Goal: Task Accomplishment & Management: Manage account settings

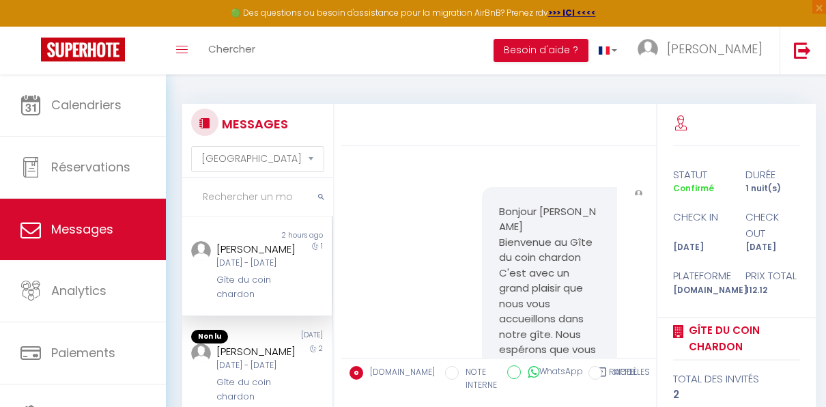
select select "message"
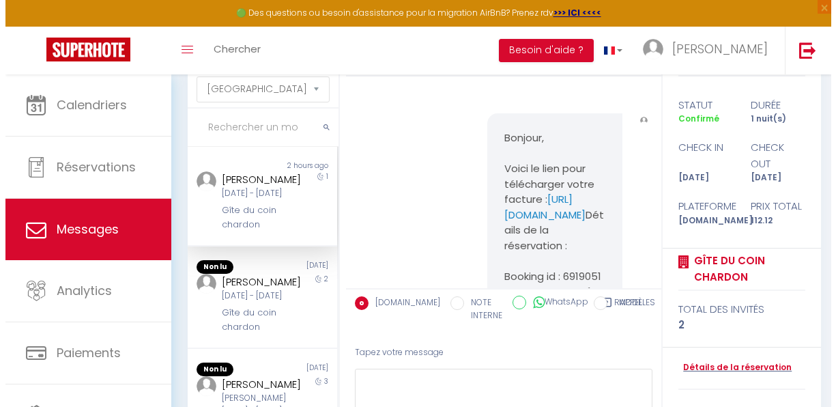
scroll to position [3547, 0]
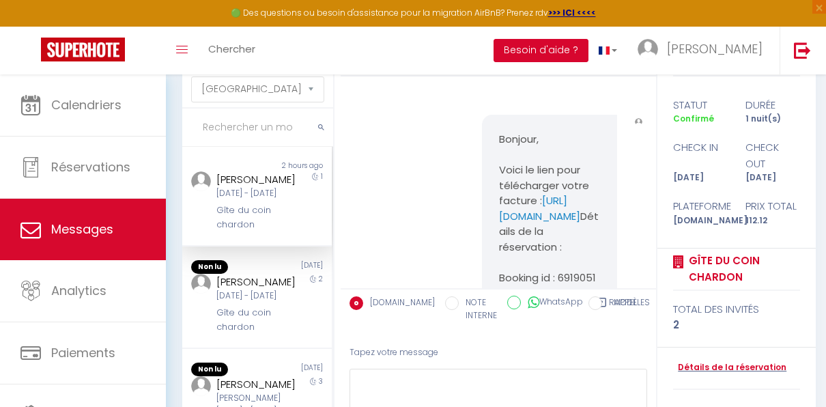
click at [585, 44] on button "Besoin d'aide ?" at bounding box center [541, 50] width 95 height 23
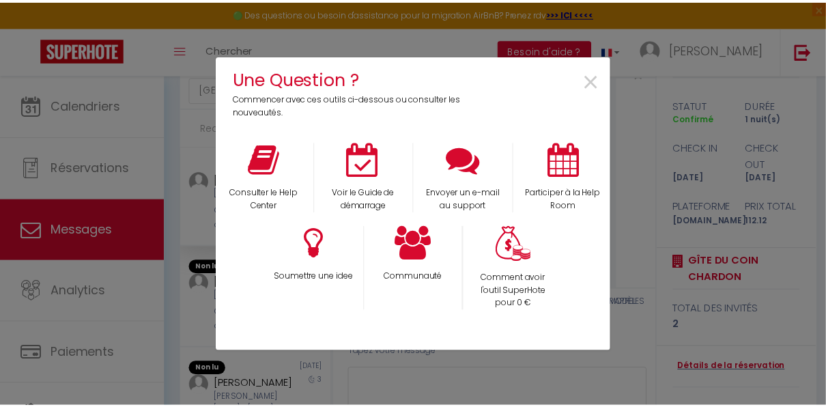
scroll to position [3470, 0]
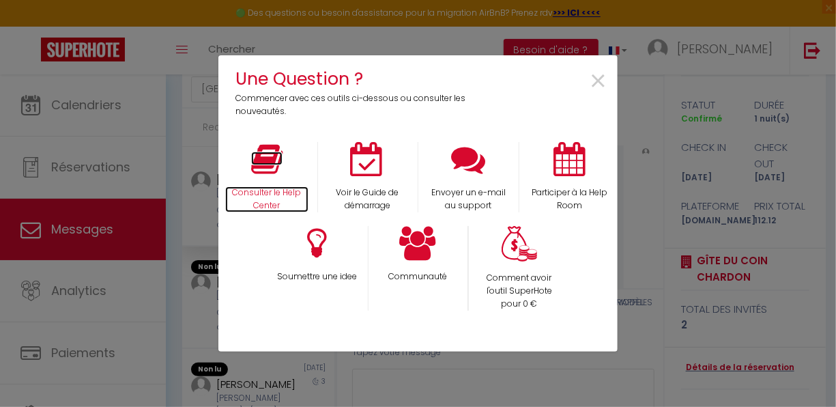
click at [271, 192] on p "Consulter le Help Center" at bounding box center [266, 199] width 83 height 26
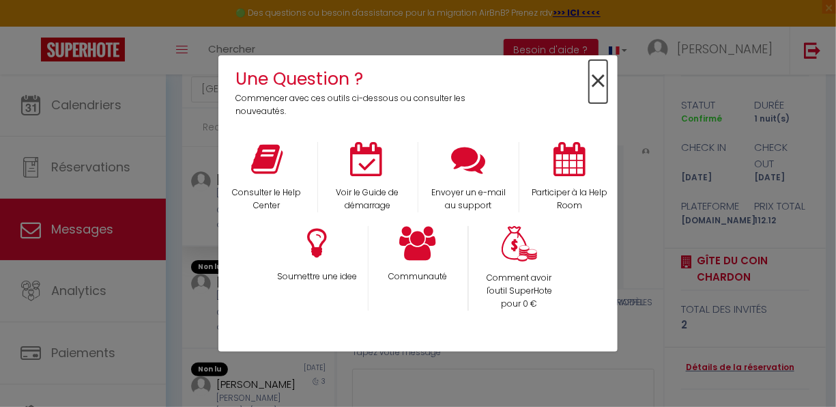
click at [596, 81] on span "×" at bounding box center [598, 81] width 18 height 43
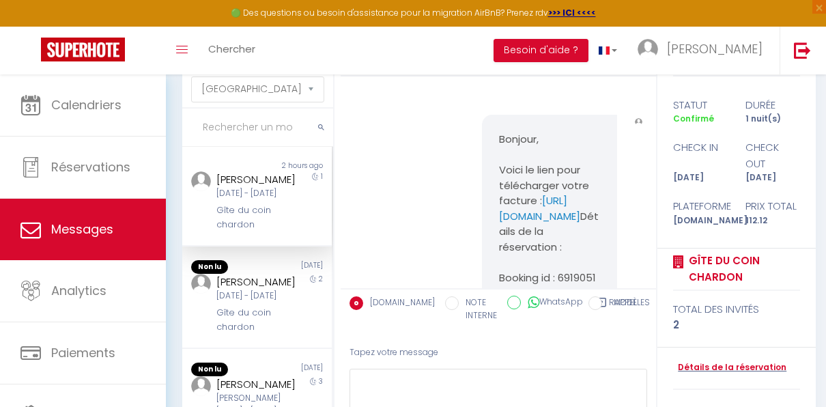
scroll to position [71, 0]
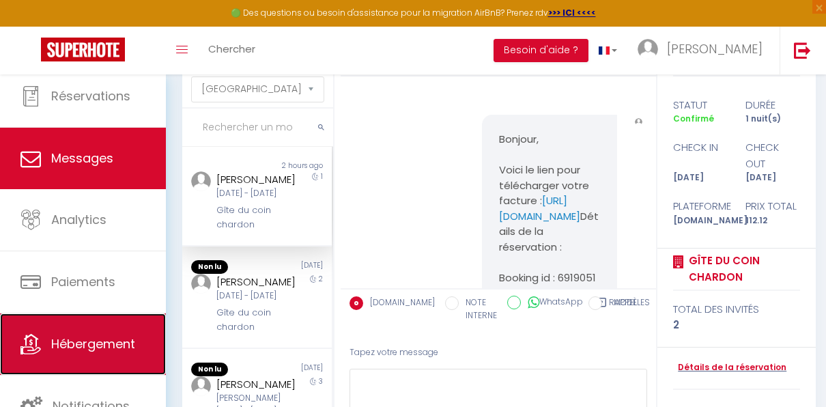
click at [98, 358] on link "Hébergement" at bounding box center [83, 343] width 166 height 61
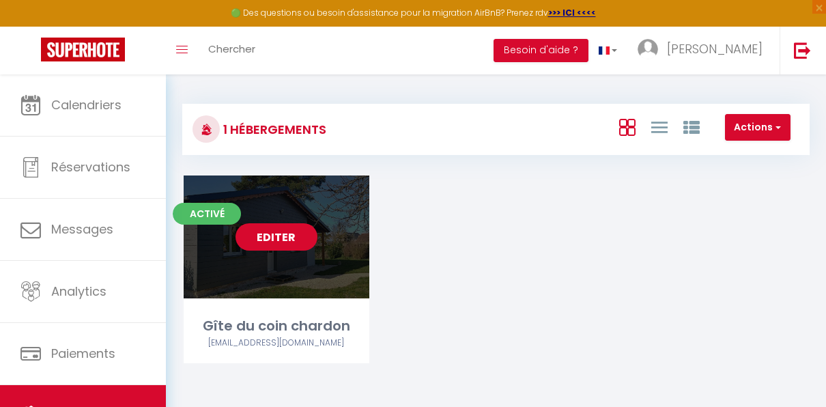
click at [276, 230] on link "Editer" at bounding box center [277, 236] width 82 height 27
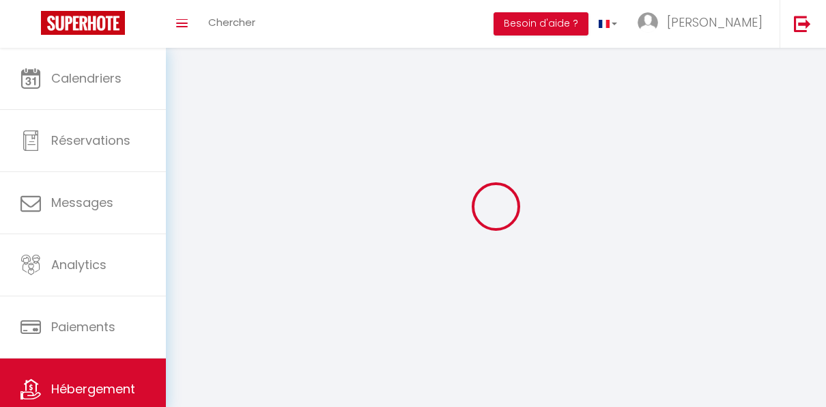
select select "1"
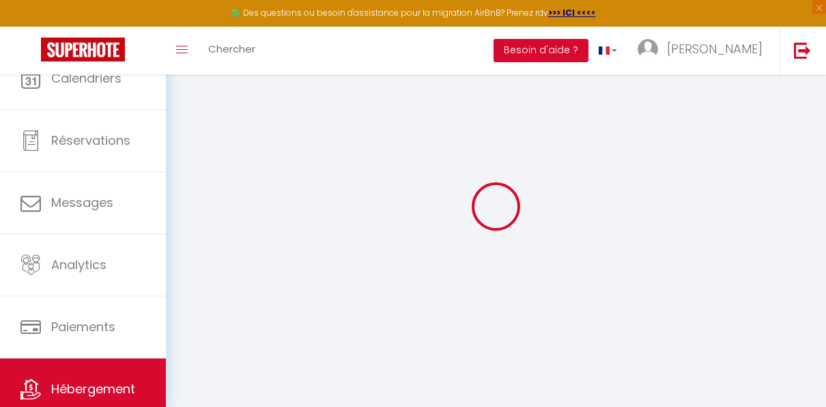
select select
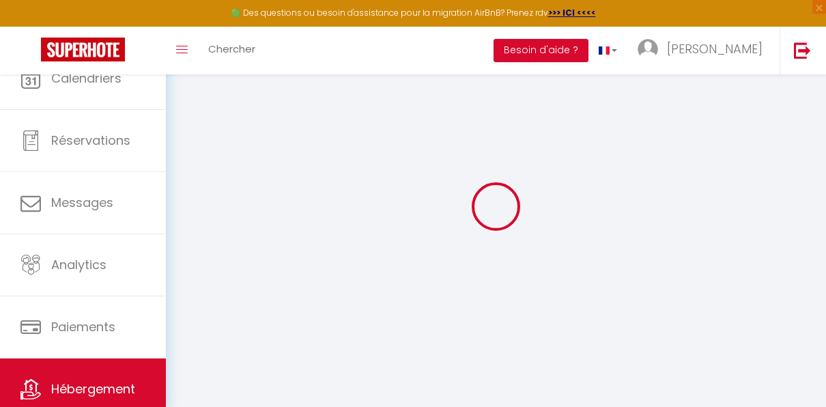
select select
checkbox input "false"
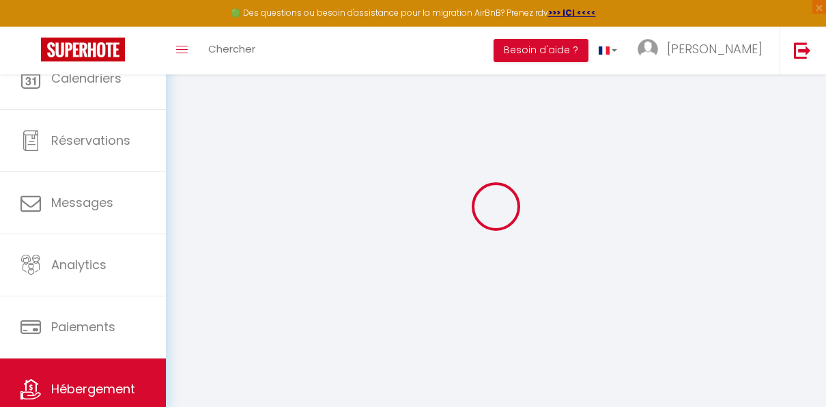
select select "28"
select select
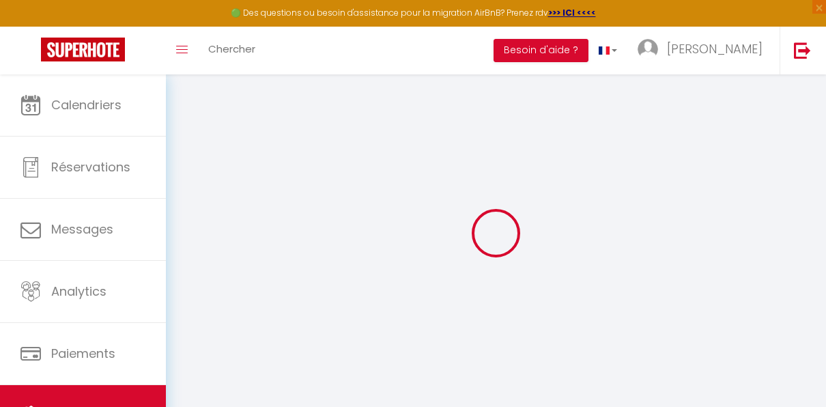
select select
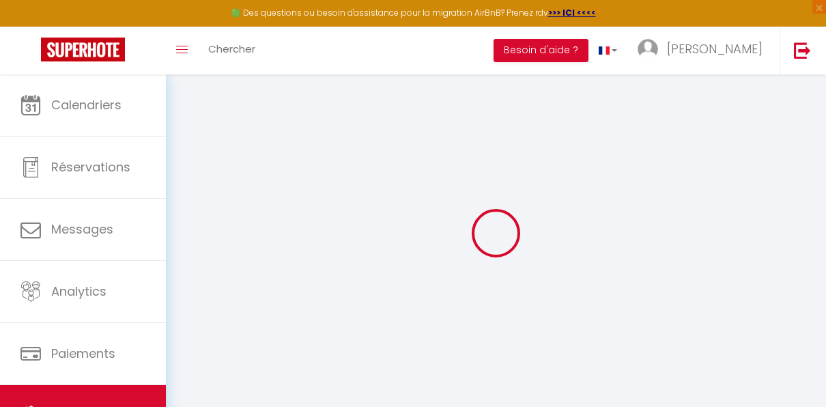
select select
checkbox input "false"
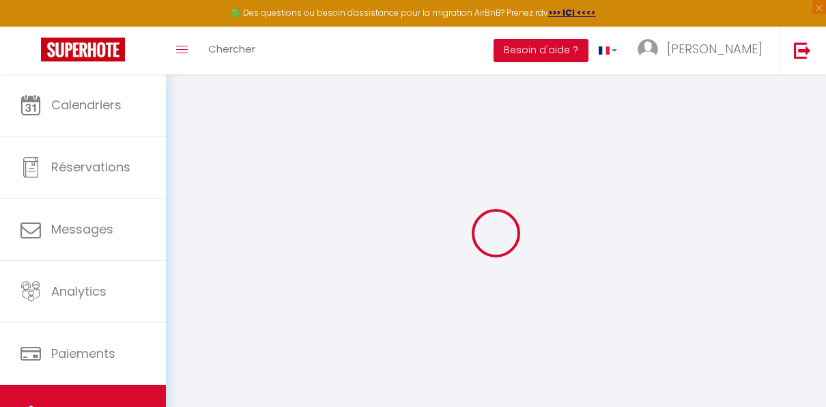
select select
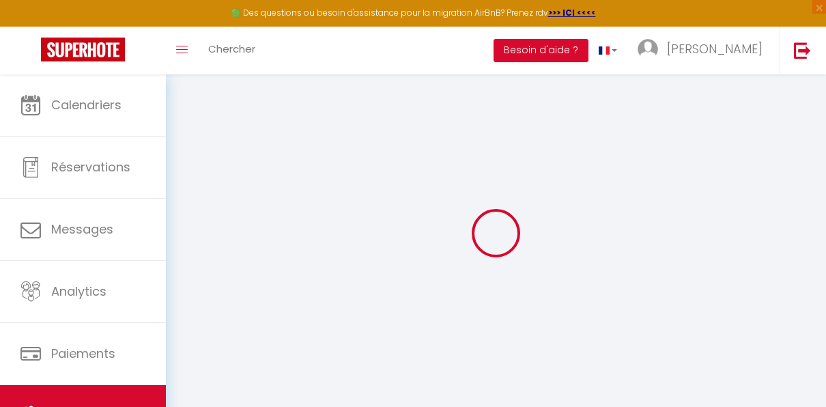
select select
checkbox input "false"
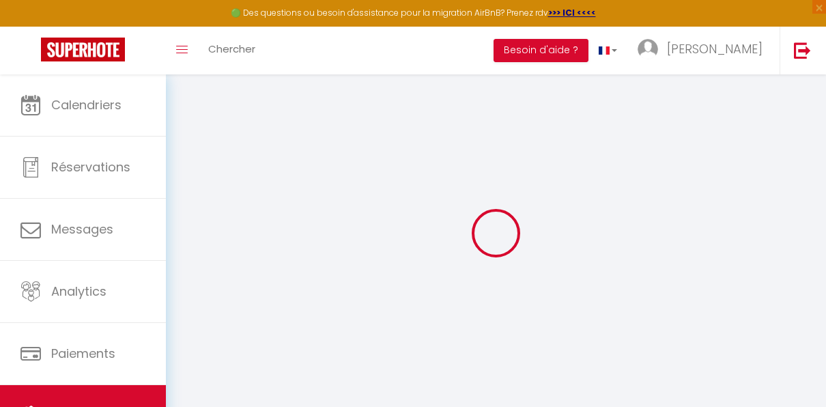
checkbox input "false"
select select
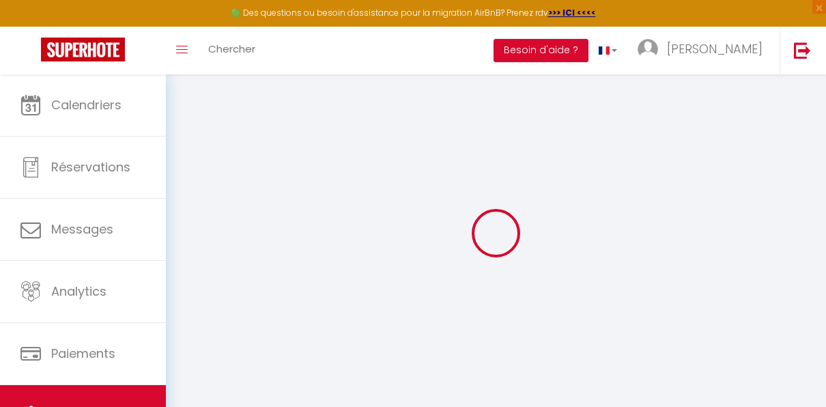
select select
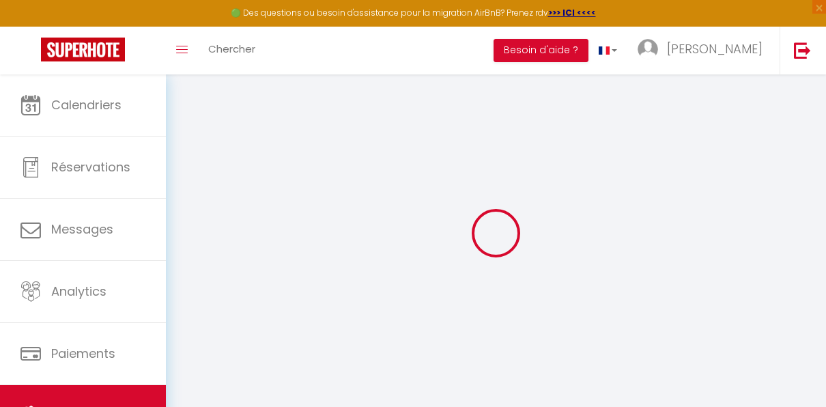
checkbox input "false"
select select
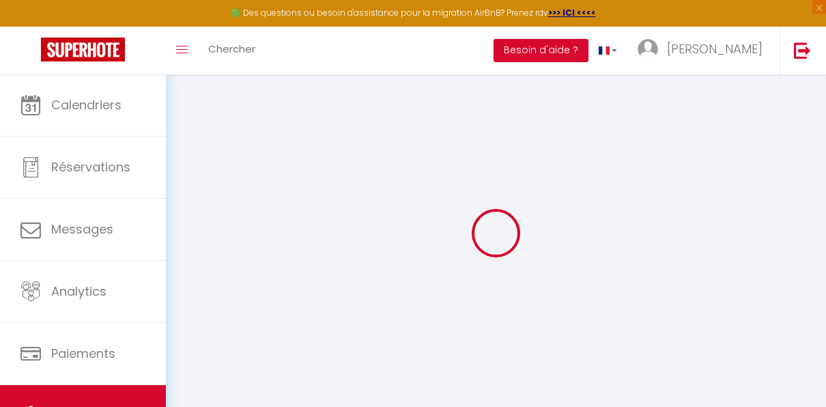
select select
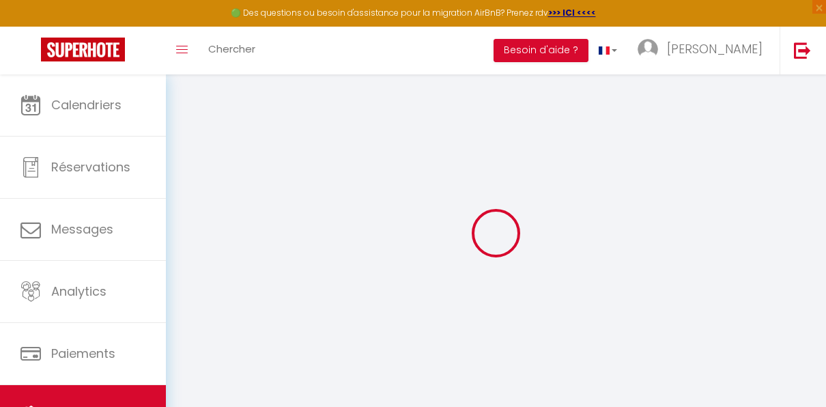
select select
checkbox input "false"
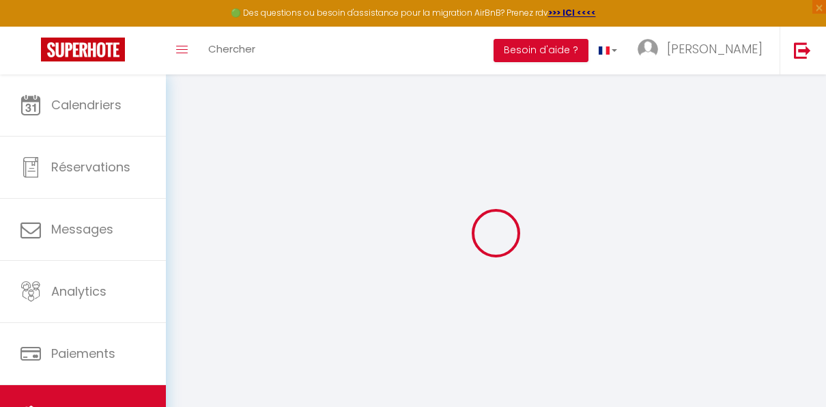
checkbox input "false"
select select
type input "Gîte du coin chardon"
type input "[PERSON_NAME]"
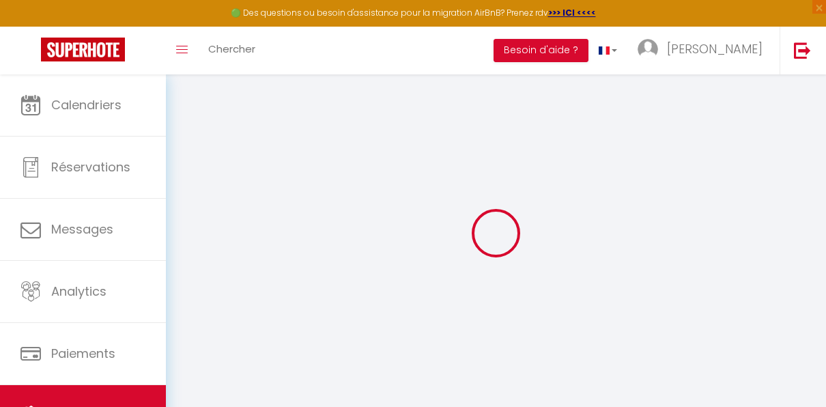
type input "Duquenne"
type input "44"
type input "58150"
type input "SUILLY LA TOUR"
select select "houses"
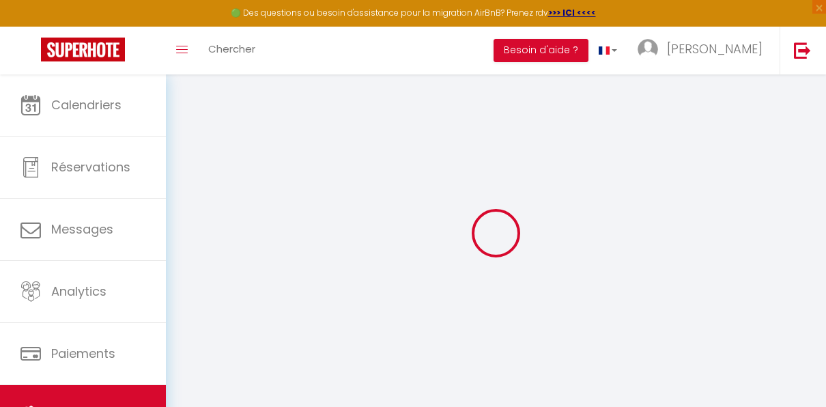
select select "6"
select select "2"
type input "79"
type input "30"
select select
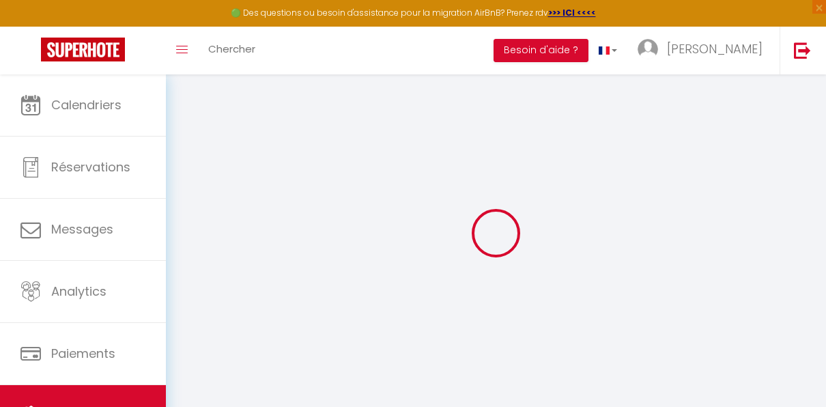
select select
type input "[STREET_ADDRESS]"
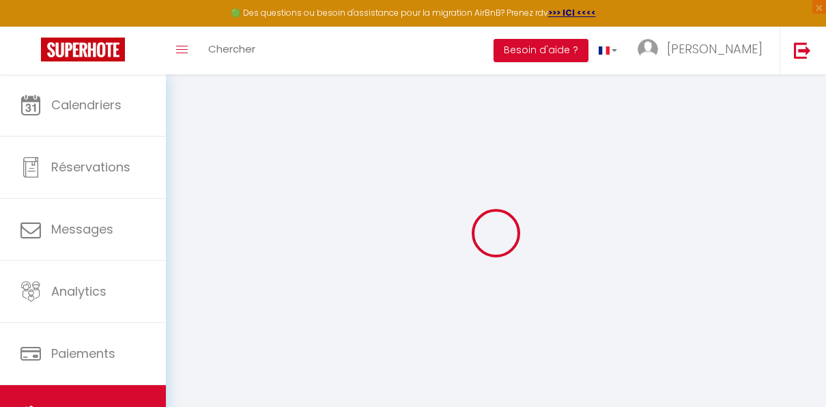
type input "58150"
type input "[GEOGRAPHIC_DATA]"
type input "[EMAIL_ADDRESS][DOMAIN_NAME]"
select select
checkbox input "false"
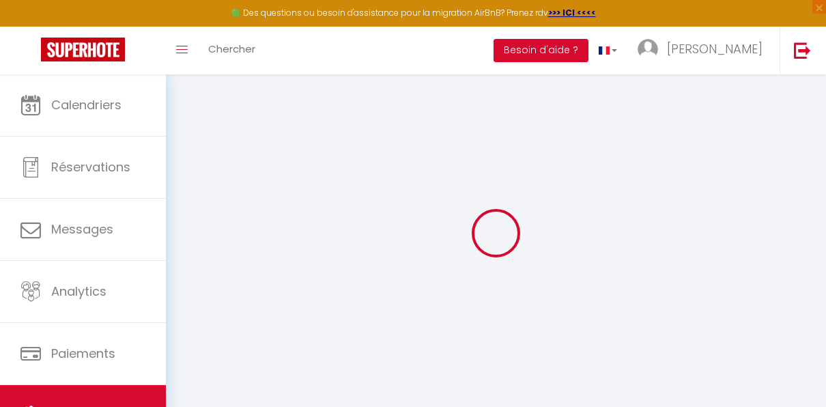
checkbox input "false"
type input "0"
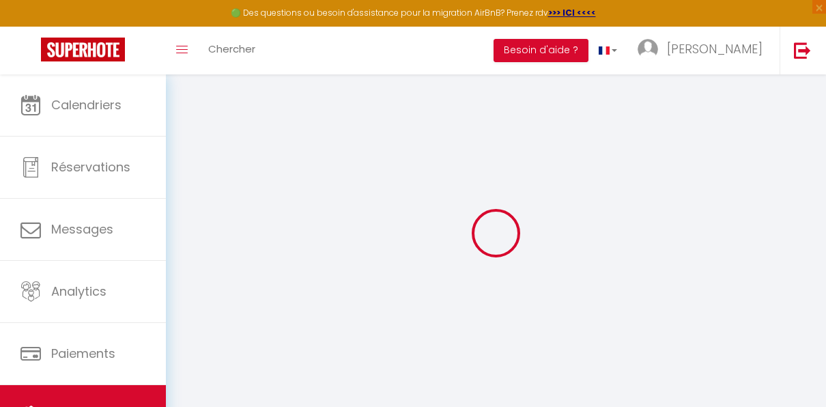
type input "0"
select select "7988-1385575975384416478"
select select "well_reviewed_guests"
select select "EUR"
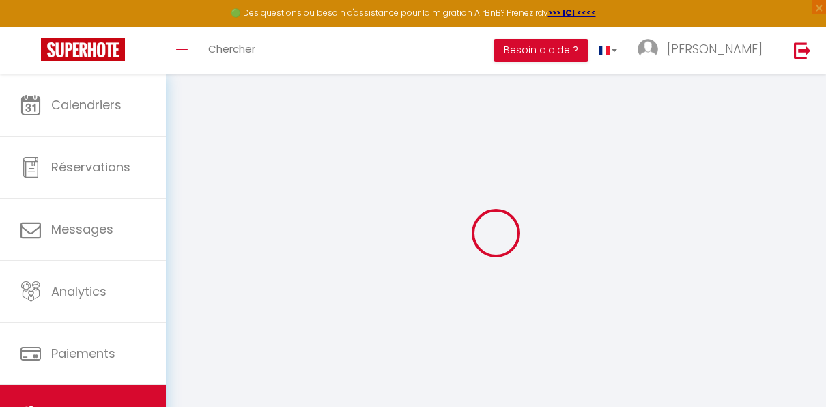
select select
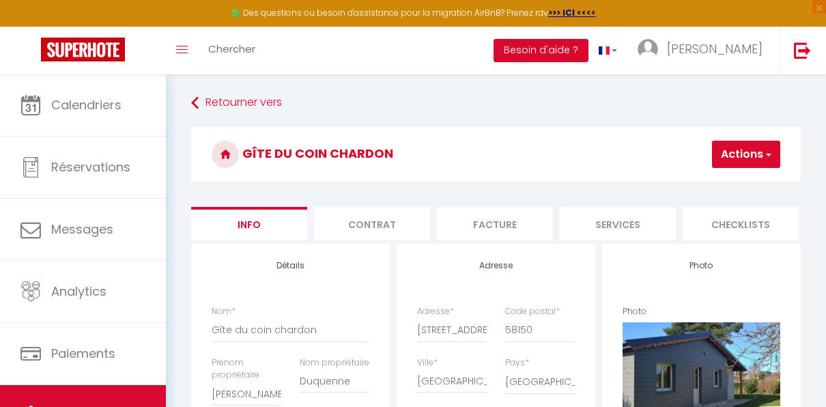
select select
checkbox input "false"
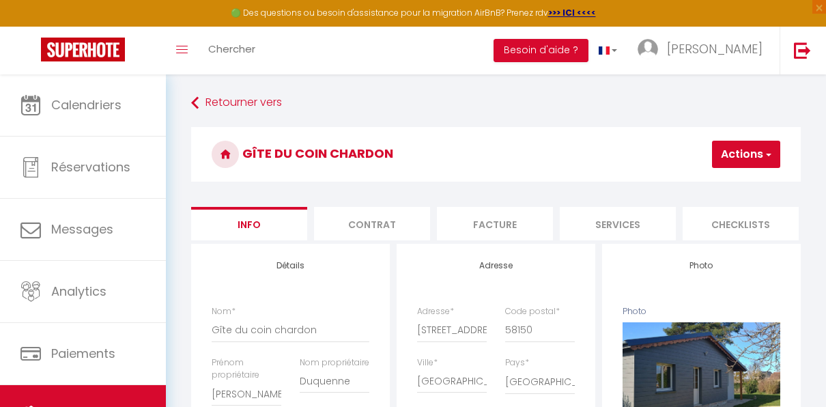
checkbox input "false"
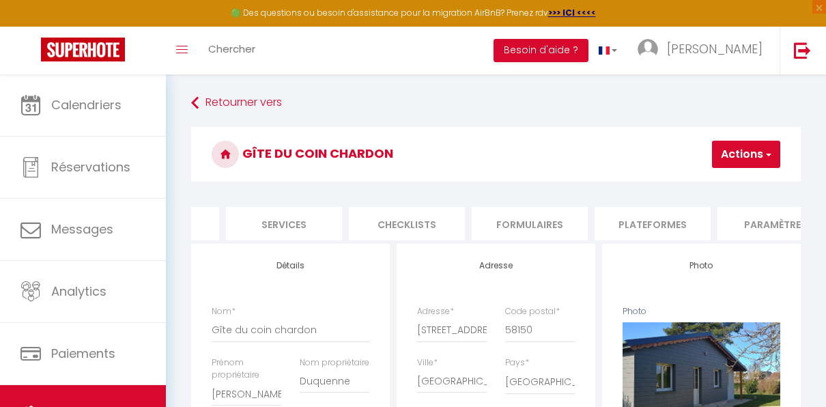
scroll to position [0, 336]
click at [666, 221] on li "Plateformes" at bounding box center [651, 223] width 116 height 33
select select
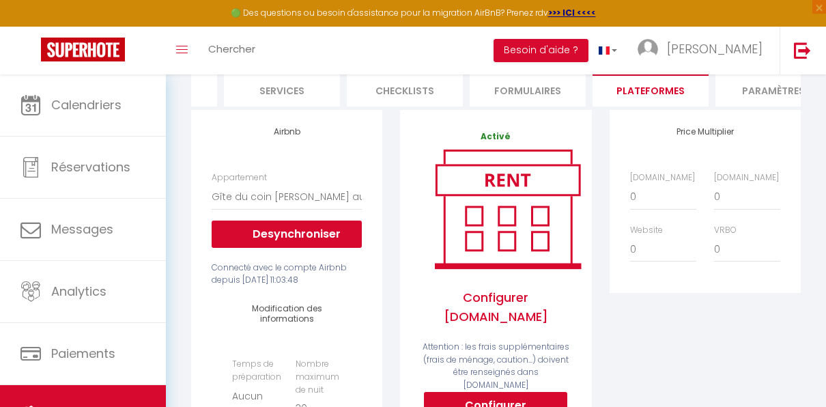
scroll to position [117, 0]
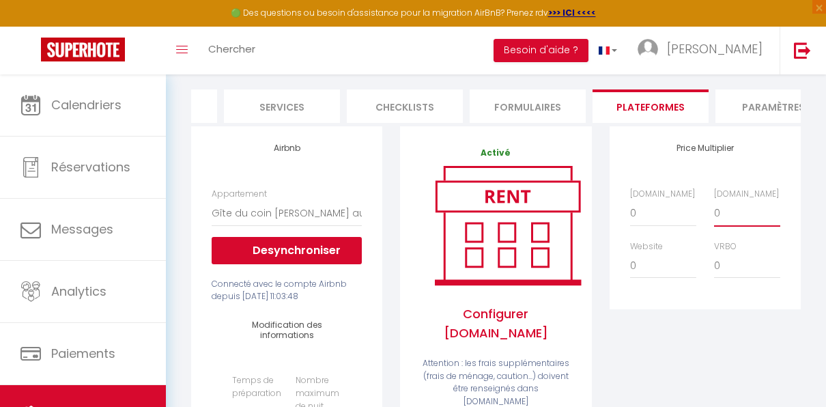
click at [729, 223] on select "0 + 1 % + 2 % + 3 % + 4 % + 5 % + 6 % + 7 % + 8 % + 9 %" at bounding box center [747, 213] width 66 height 26
select select "+ 20 %"
click at [714, 210] on select "0 + 1 % + 2 % + 3 % + 4 % + 5 % + 6 % + 7 % + 8 % + 9 %" at bounding box center [747, 213] width 66 height 26
select select
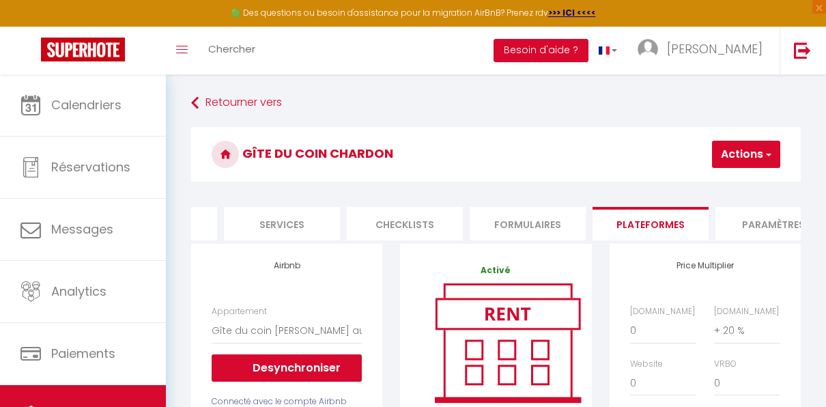
click at [759, 157] on button "Actions" at bounding box center [746, 154] width 68 height 27
click at [721, 184] on link "Enregistrer" at bounding box center [726, 184] width 108 height 18
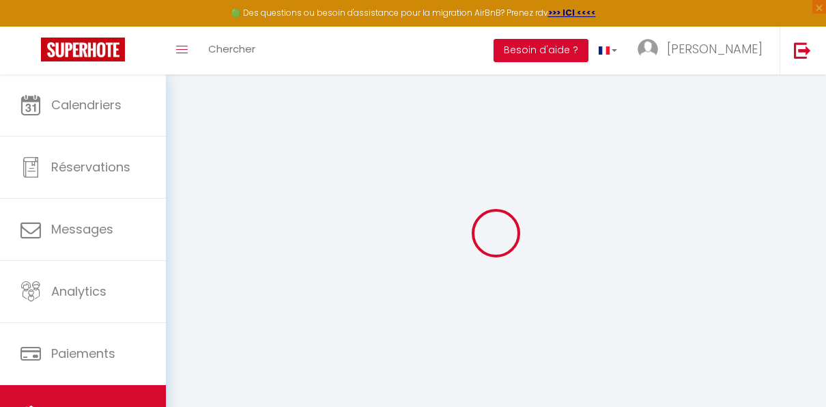
select select "well_reviewed_guests"
select select "EUR"
select select
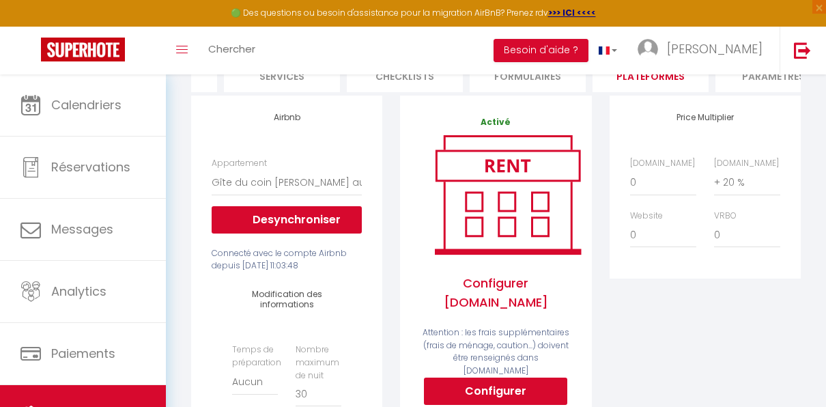
scroll to position [152, 0]
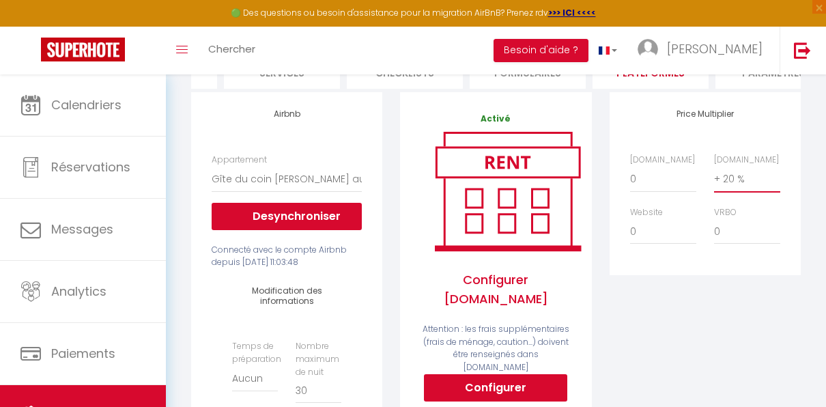
click at [739, 191] on select "0 + 1 % + 2 % + 3 % + 4 % + 5 % + 6 % + 7 % + 8 % + 9 %" at bounding box center [747, 179] width 66 height 26
select select "+ 30 %"
click at [714, 176] on select "0 + 1 % + 2 % + 3 % + 4 % + 5 % + 6 % + 7 % + 8 % + 9 %" at bounding box center [747, 179] width 66 height 26
select select
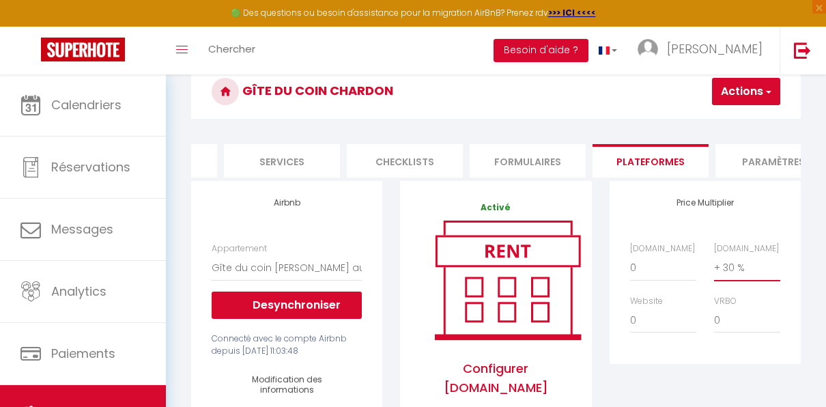
scroll to position [57, 0]
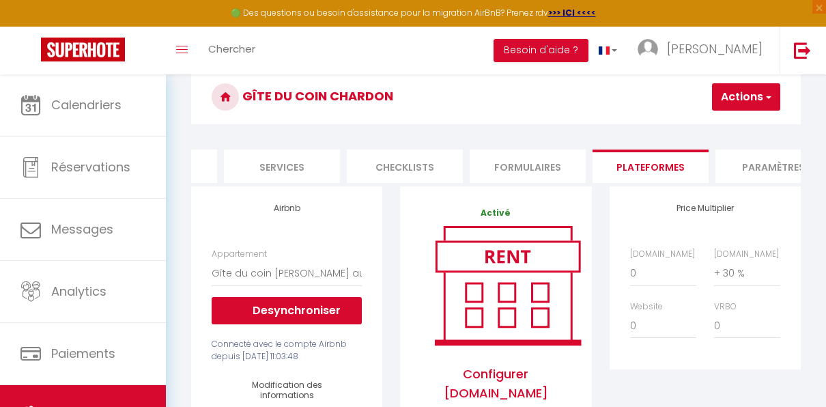
click at [762, 97] on button "Actions" at bounding box center [746, 96] width 68 height 27
click at [729, 128] on link "Enregistrer" at bounding box center [726, 127] width 108 height 18
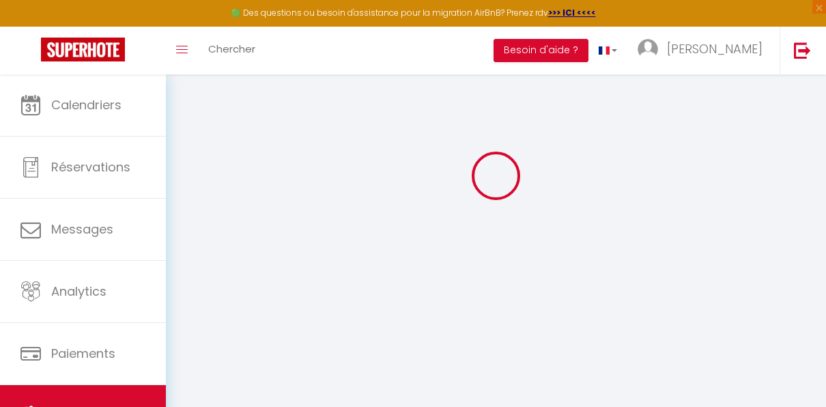
select select "well_reviewed_guests"
select select "EUR"
select select
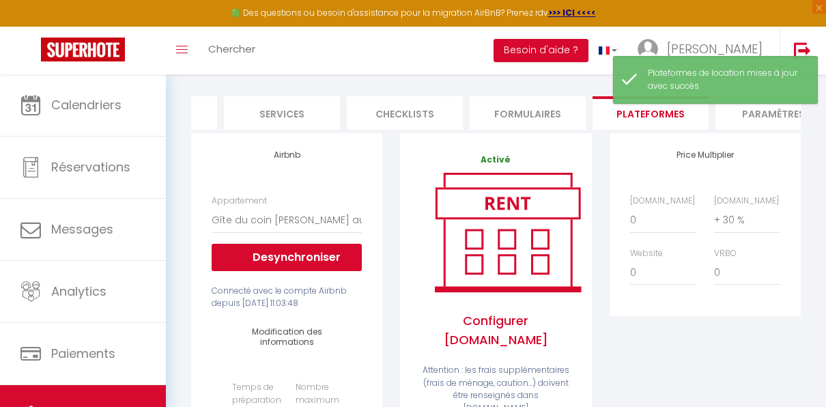
scroll to position [102, 0]
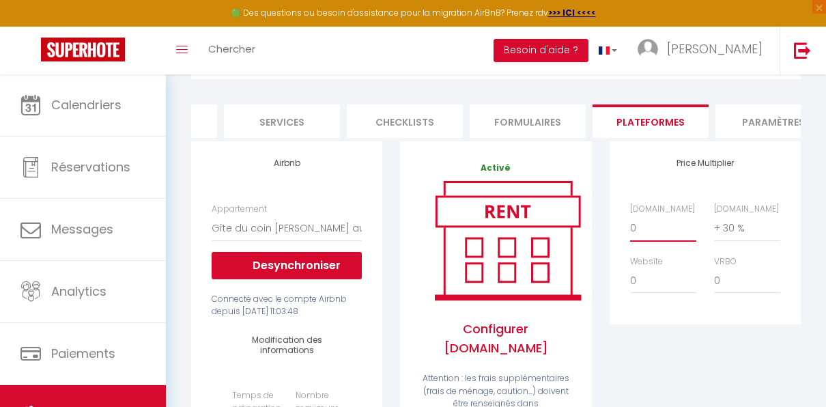
click at [653, 241] on select "0 + 1 % + 2 % + 3 % + 4 % + 5 % + 6 % + 7 % + 8 % + 9 %" at bounding box center [663, 228] width 66 height 26
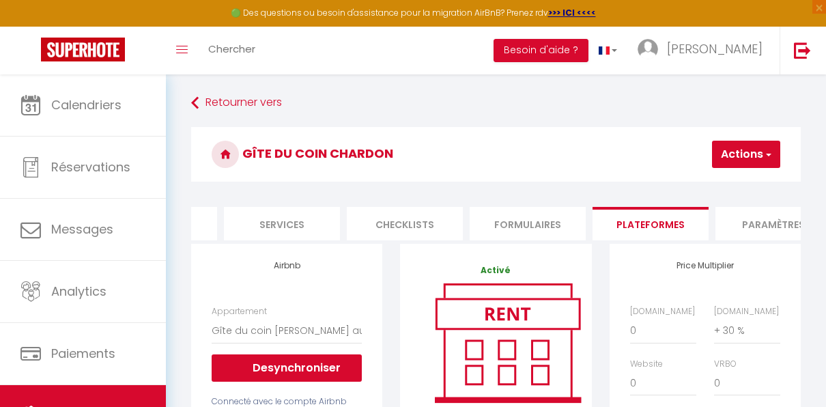
click at [774, 158] on button "Actions" at bounding box center [746, 154] width 68 height 27
click at [735, 183] on link "Enregistrer" at bounding box center [726, 184] width 108 height 18
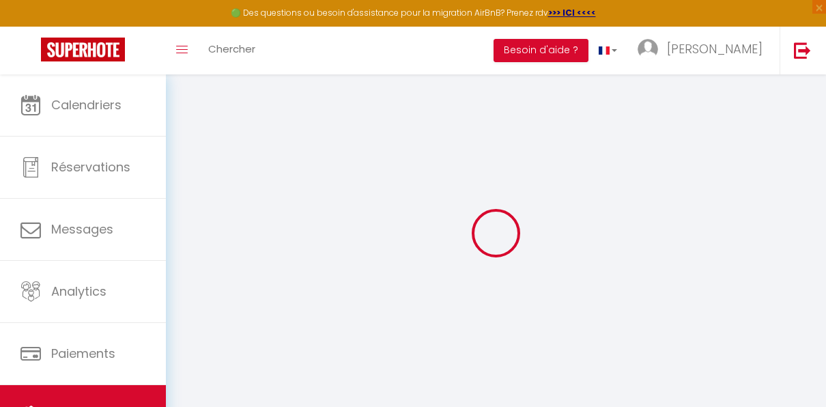
select select "well_reviewed_guests"
select select "EUR"
select select
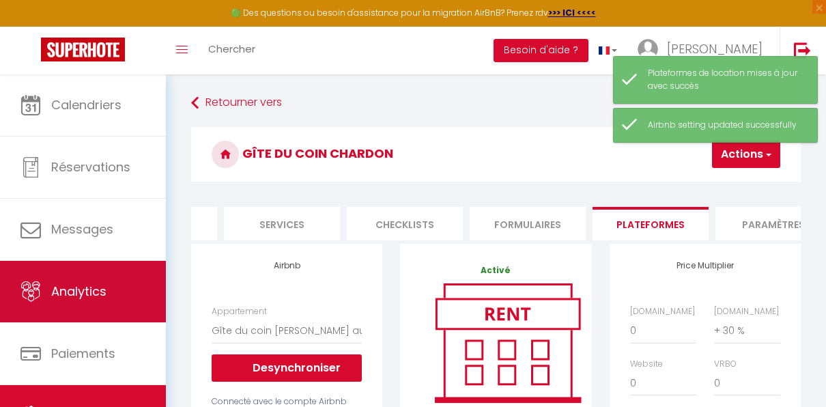
scroll to position [71, 0]
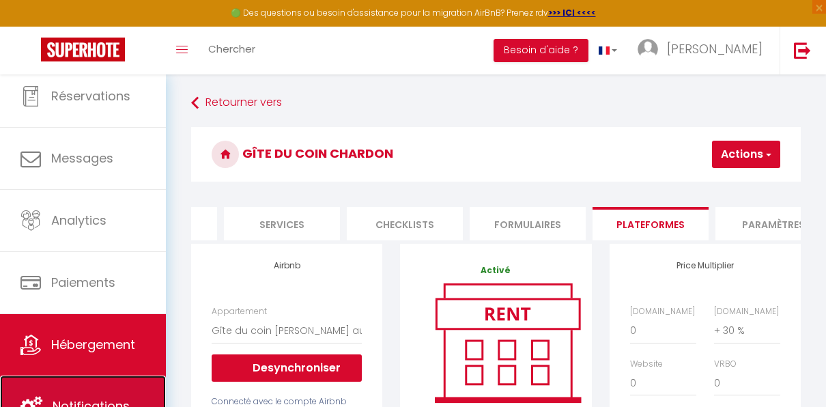
click at [92, 384] on link "Notifications" at bounding box center [83, 406] width 166 height 61
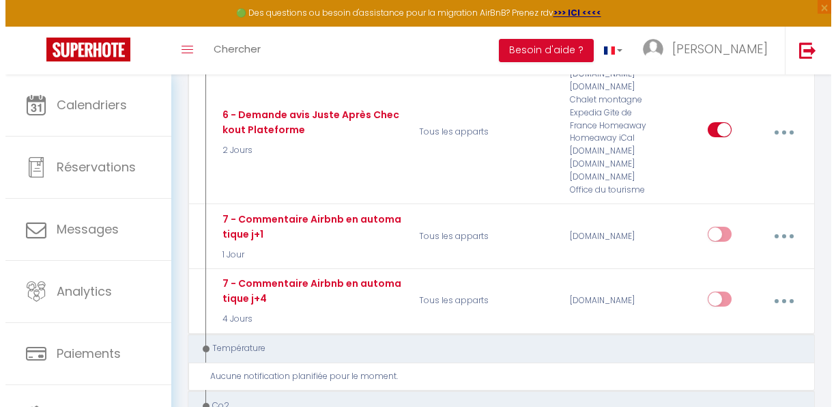
scroll to position [826, 0]
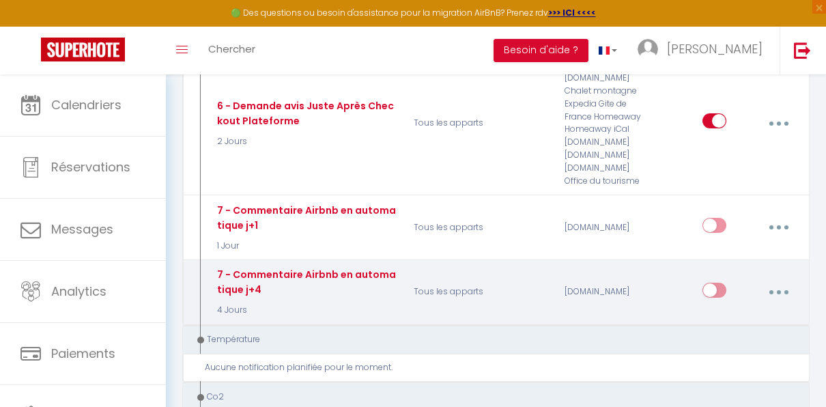
click at [775, 283] on button "button" at bounding box center [779, 292] width 36 height 26
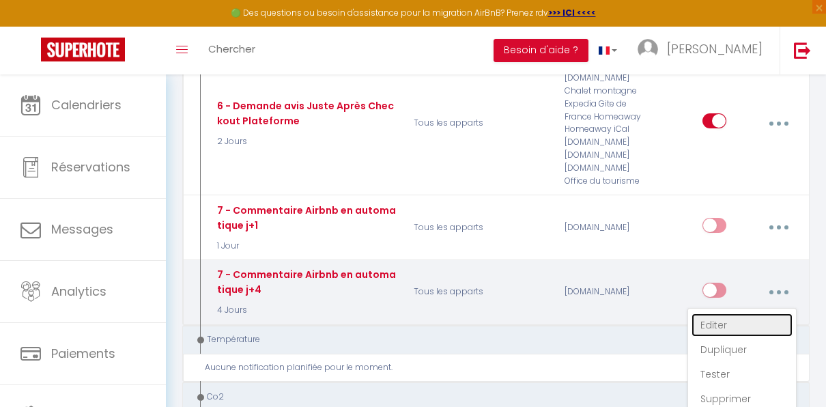
click at [720, 315] on link "Editer" at bounding box center [742, 324] width 101 height 23
type input "7 - Commentaire Airbnb en automatique j+4"
select select "5"
select select "4 Jours"
select select
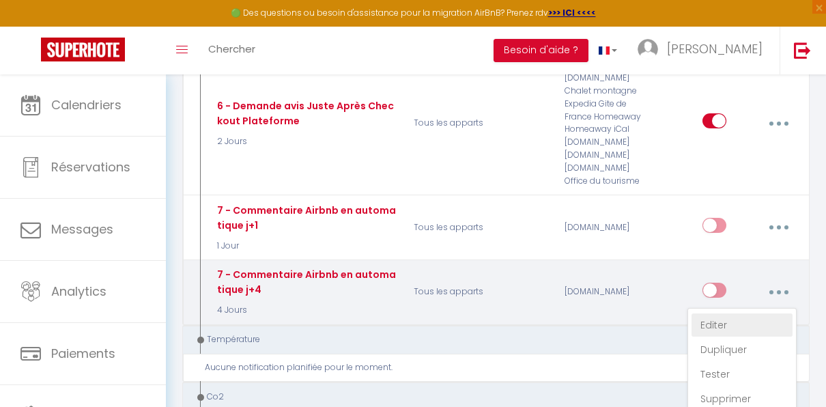
checkbox input "false"
radio input "true"
select select "review"
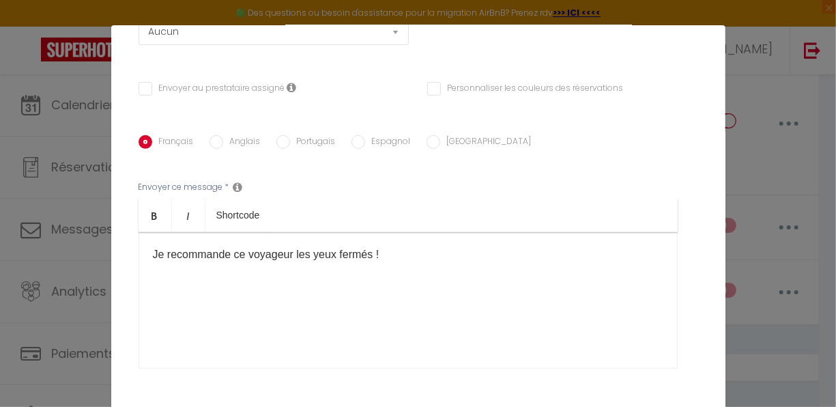
scroll to position [242, 0]
click at [147, 255] on div "Je recommande ce voyageur les yeux fermés !" at bounding box center [408, 299] width 539 height 137
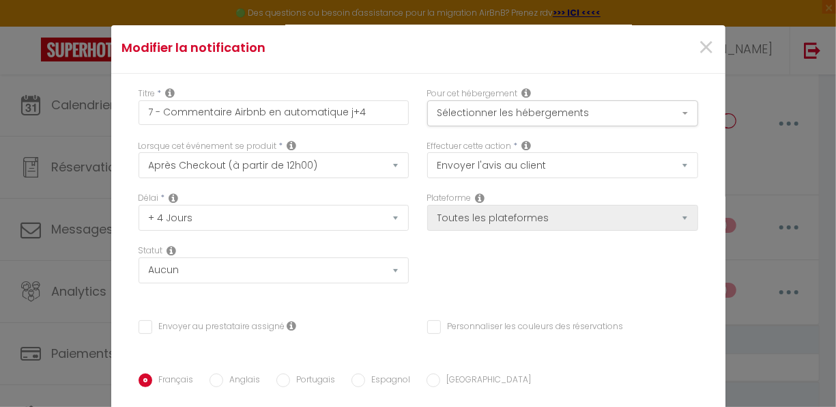
scroll to position [0, 0]
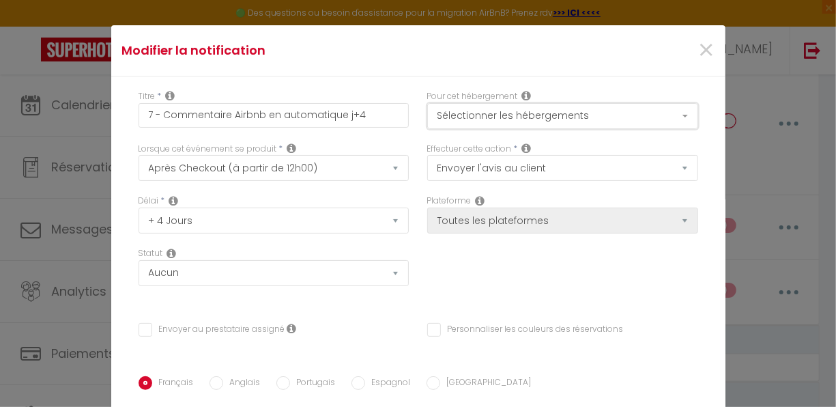
click at [673, 115] on button "Sélectionner les hébergements" at bounding box center [562, 116] width 271 height 26
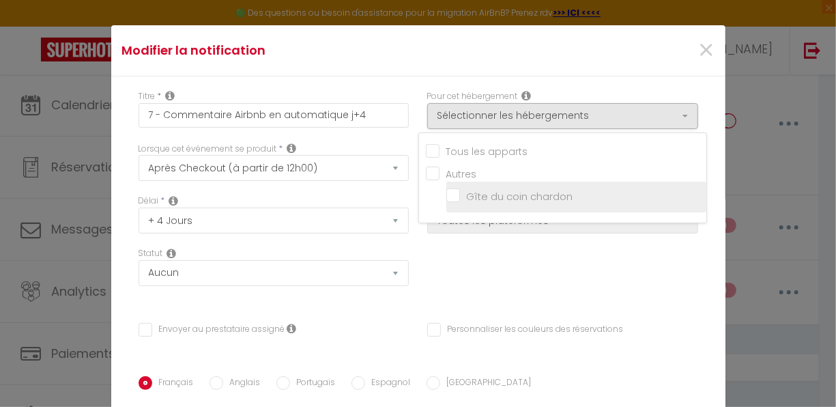
click at [447, 196] on input "Gîte du coin chardon" at bounding box center [577, 197] width 260 height 14
checkbox input "true"
checkbox input "false"
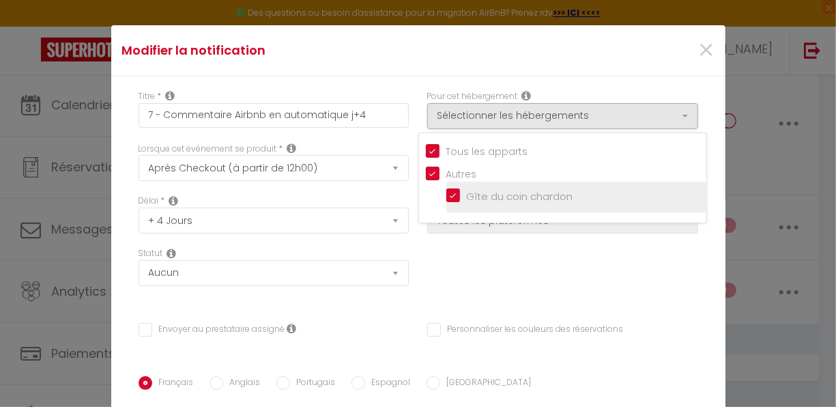
checkbox input "true"
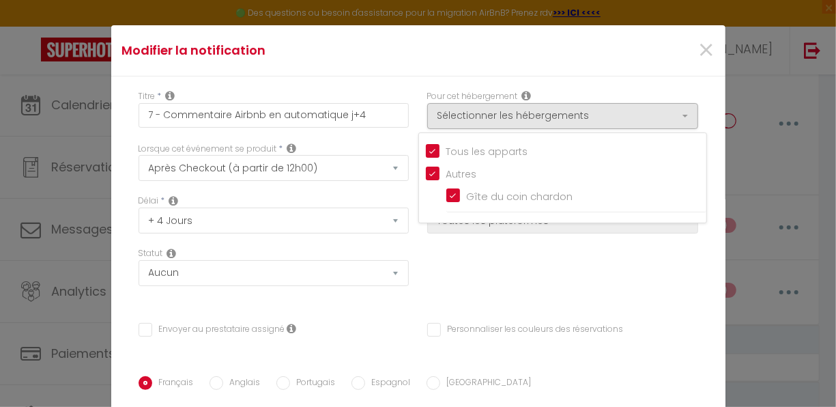
click at [694, 117] on div "Titre * 7 - Commentaire Airbnb en automatique j+4 Pour cet hébergement Sélectio…" at bounding box center [418, 377] width 615 height 603
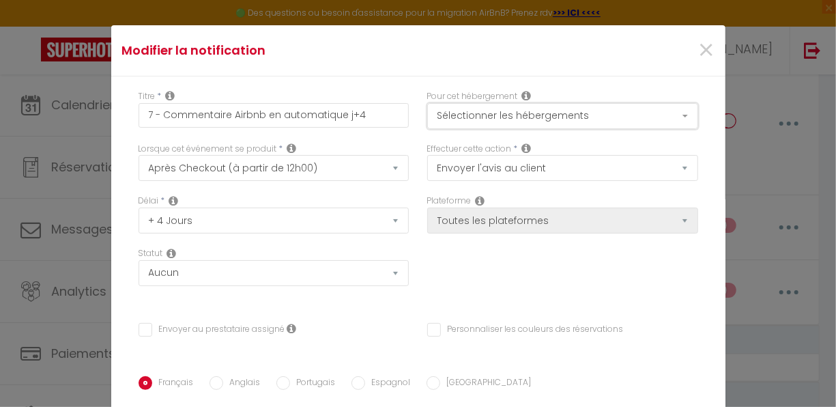
click at [667, 109] on button "Sélectionner les hébergements" at bounding box center [562, 116] width 271 height 26
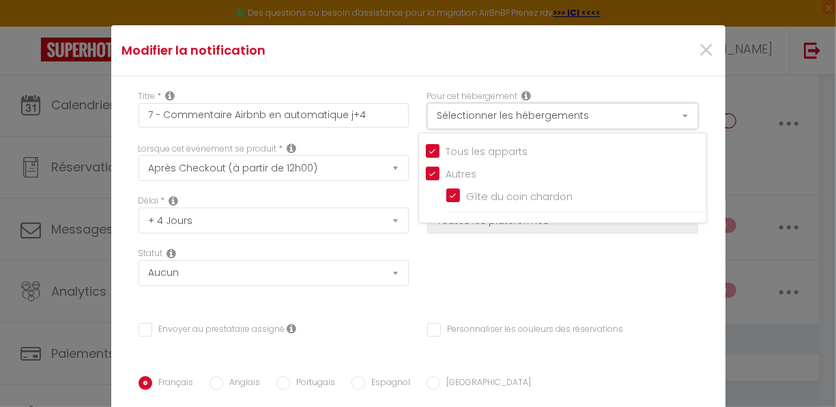
click at [667, 109] on button "Sélectionner les hébergements" at bounding box center [562, 116] width 271 height 26
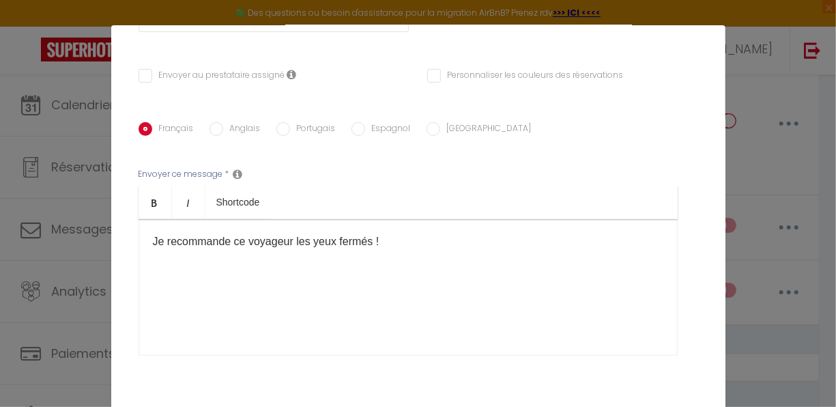
scroll to position [322, 0]
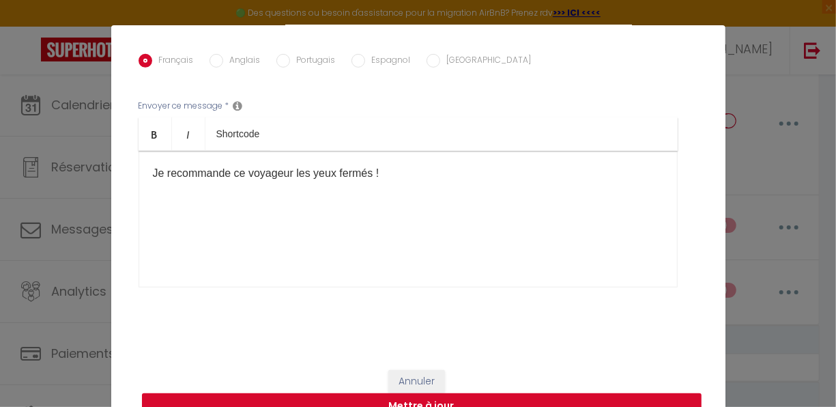
click at [434, 399] on button "Mettre à jour" at bounding box center [422, 406] width 560 height 26
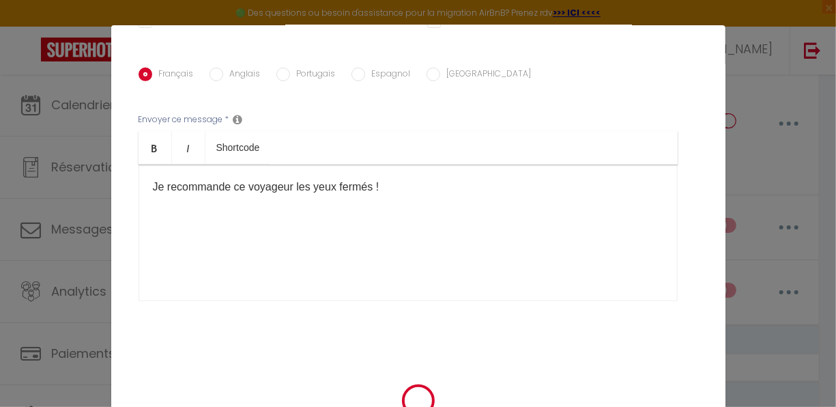
checkbox input "false"
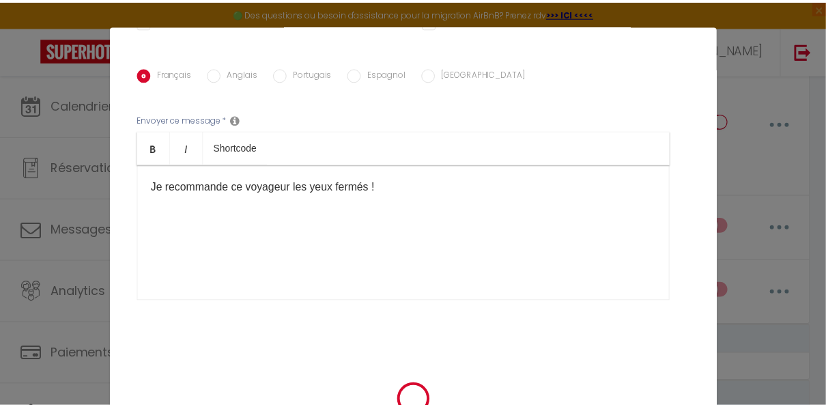
scroll to position [0, 0]
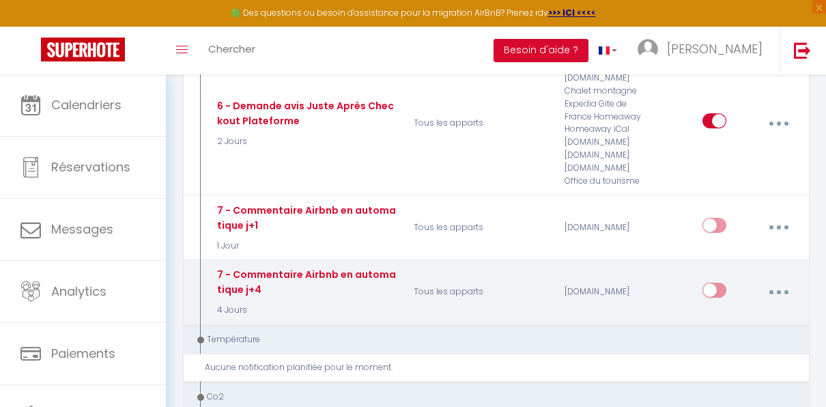
click at [720, 284] on input "checkbox" at bounding box center [715, 293] width 24 height 20
checkbox input "true"
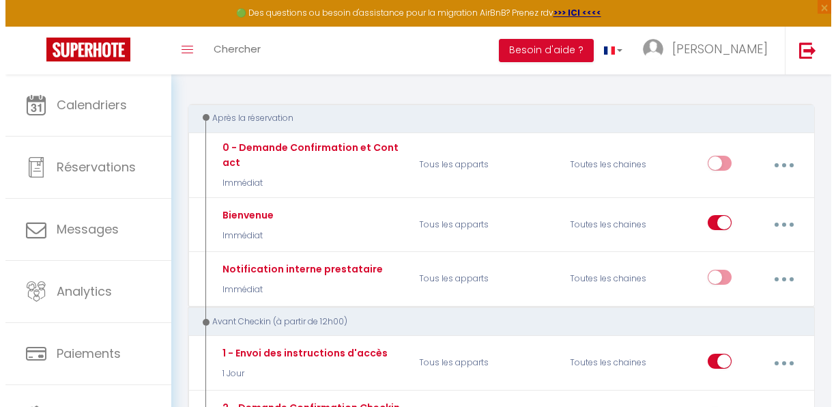
scroll to position [131, 0]
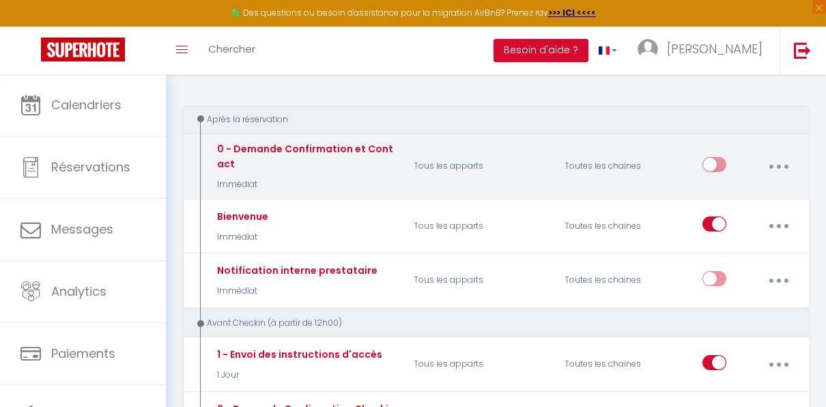
click at [781, 164] on button "button" at bounding box center [779, 167] width 36 height 26
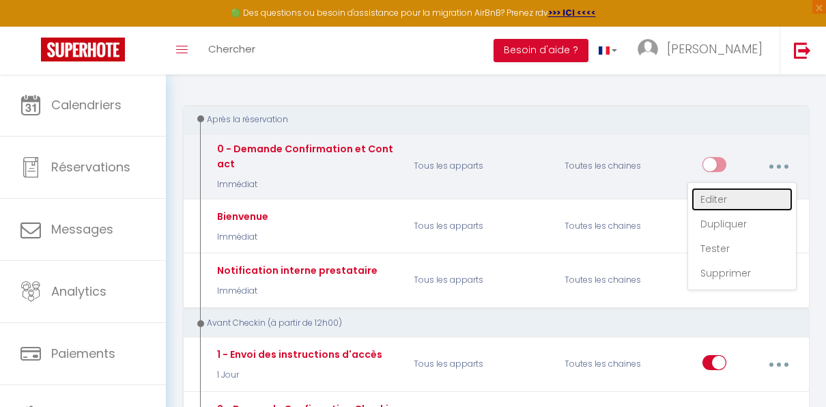
click at [722, 198] on link "Editer" at bounding box center [742, 199] width 101 height 23
type input "0 - Demande Confirmation et Contact"
select select "Immédiat"
select select "if_booking_is_paid"
checkbox input "true"
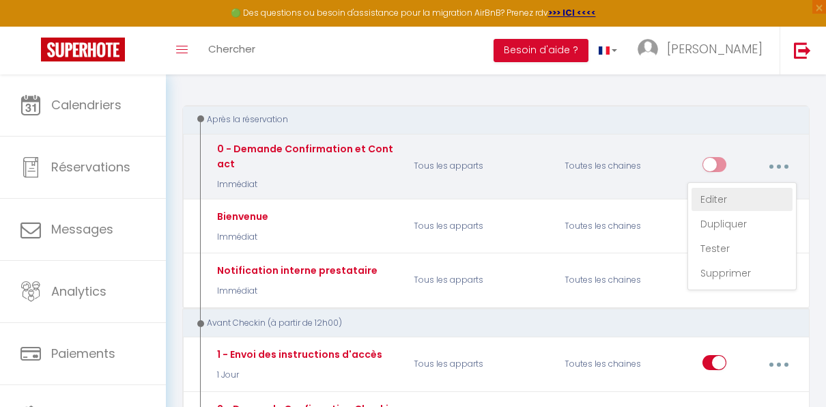
checkbox input "false"
radio input "true"
type input "Merci de confirmer votre réservation - [BOOKING:ID] - [GUEST:FIRST_NAME] [GUEST…"
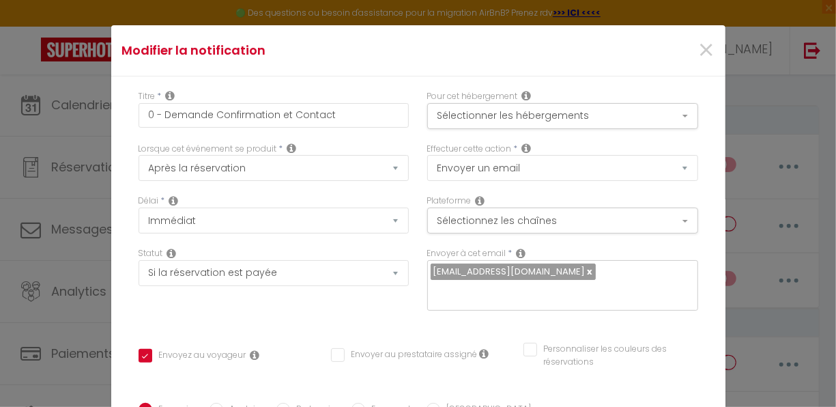
scroll to position [0, 0]
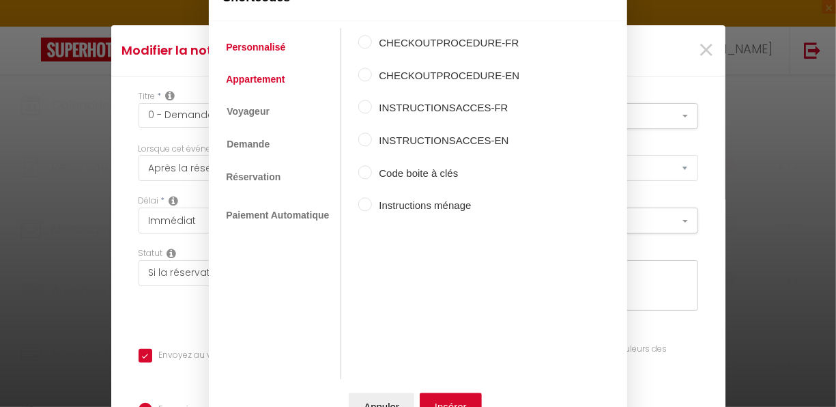
click at [274, 79] on link "Appartement" at bounding box center [255, 79] width 72 height 25
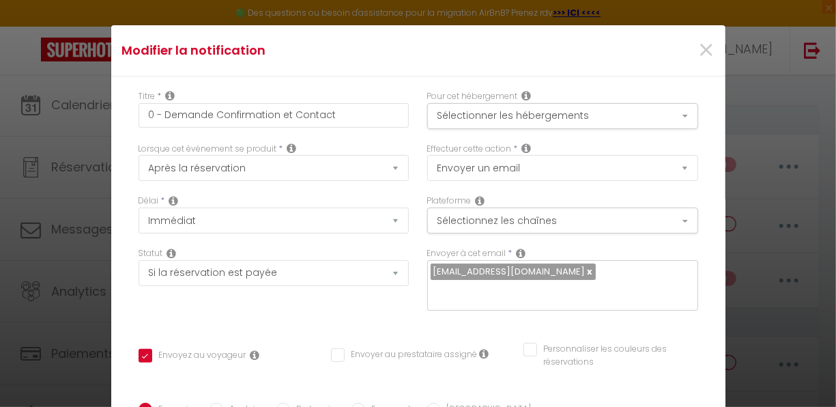
click at [380, 402] on button "Annuler" at bounding box center [382, 408] width 66 height 27
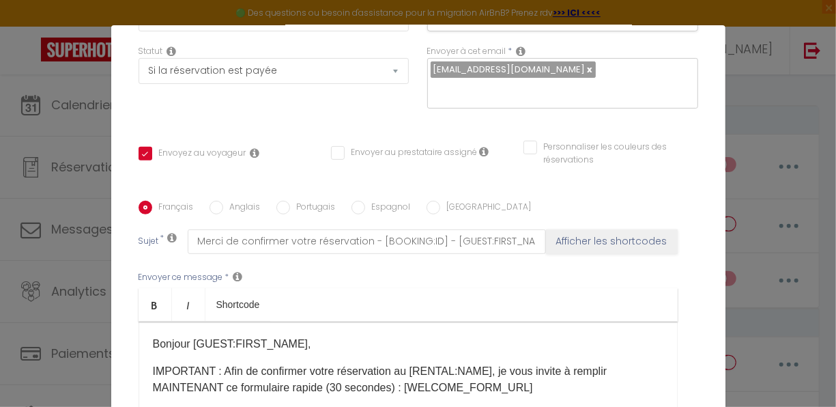
scroll to position [200, 0]
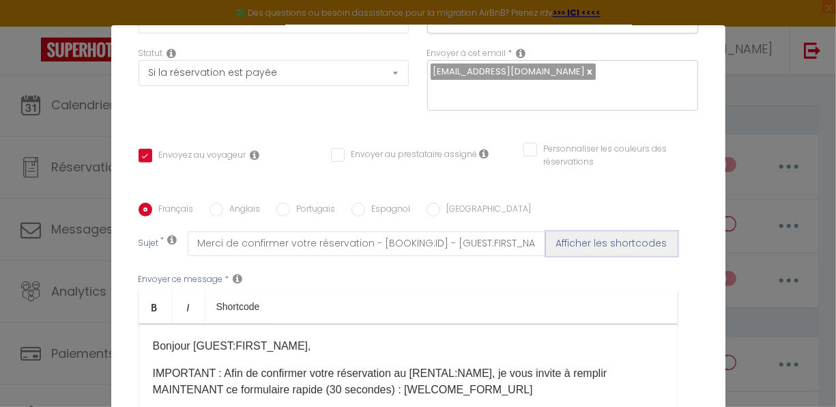
click at [612, 231] on button "Afficher les shortcodes" at bounding box center [612, 243] width 132 height 25
checkbox input "true"
checkbox input "false"
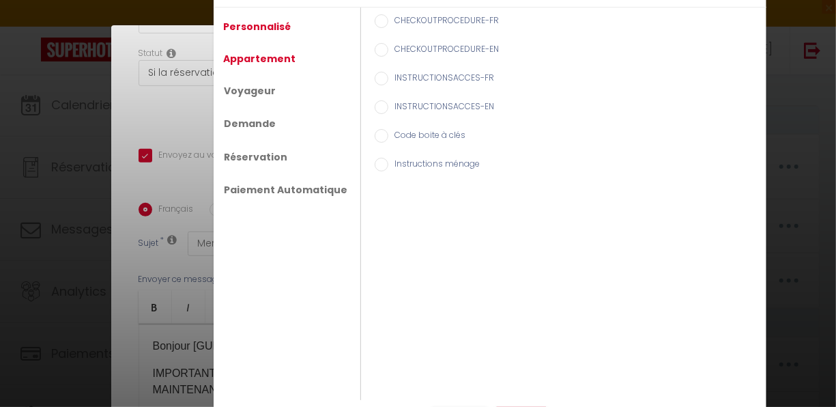
click at [270, 55] on link "Appartement" at bounding box center [260, 58] width 86 height 25
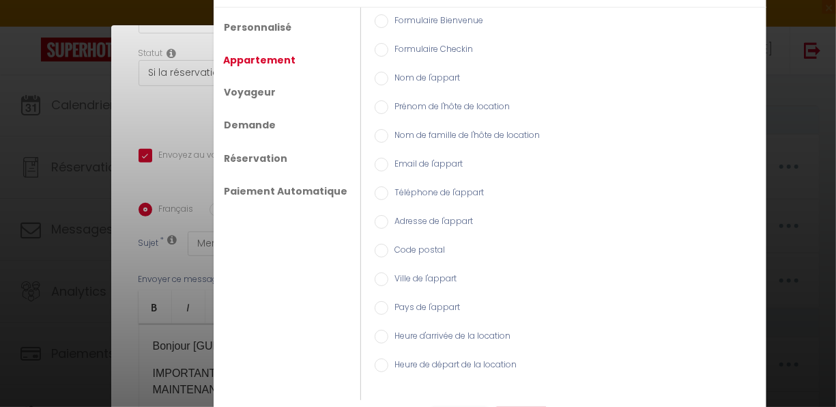
scroll to position [29, 0]
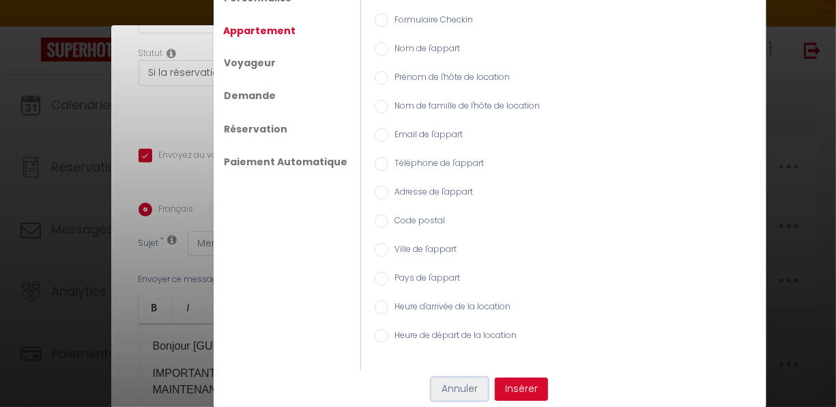
click at [455, 386] on button "Annuler" at bounding box center [460, 389] width 57 height 23
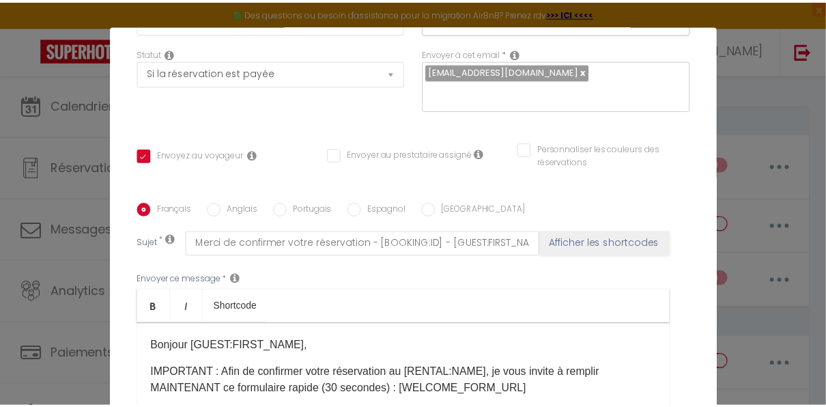
scroll to position [0, 0]
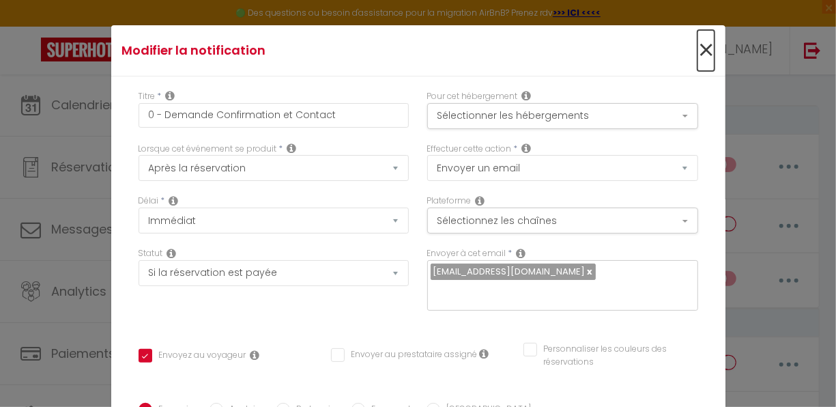
click at [698, 47] on span "×" at bounding box center [706, 50] width 17 height 41
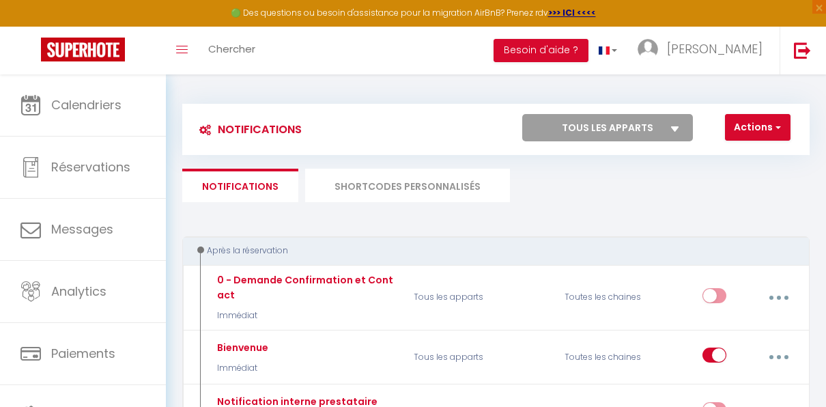
click at [406, 188] on li "SHORTCODES PERSONNALISÉS" at bounding box center [407, 185] width 205 height 33
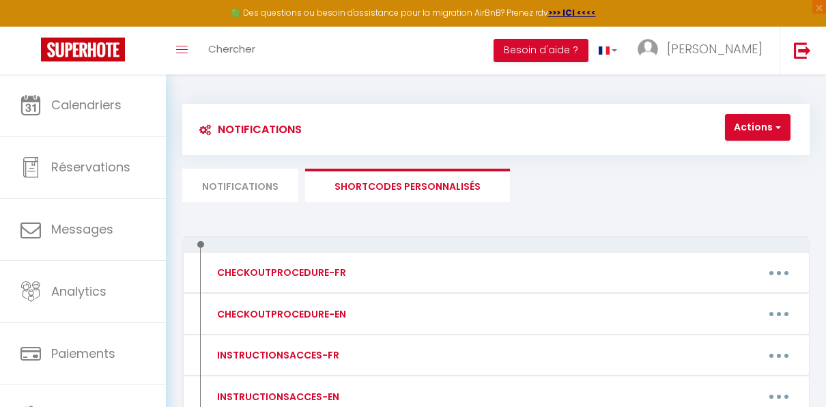
click at [219, 182] on li "Notifications" at bounding box center [240, 185] width 116 height 33
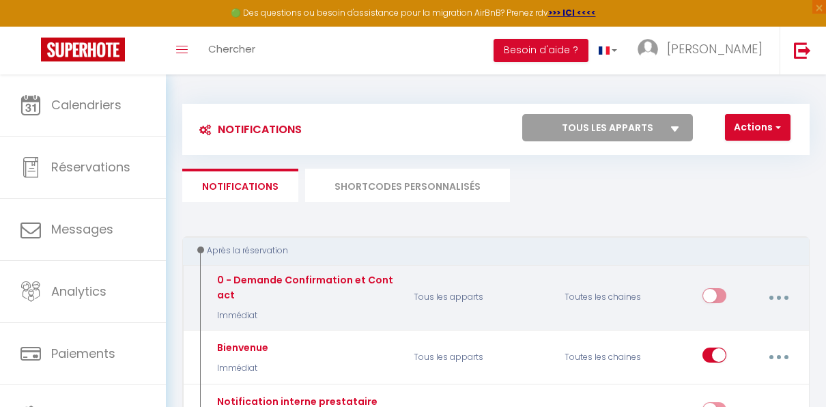
click at [783, 300] on button "button" at bounding box center [779, 298] width 36 height 26
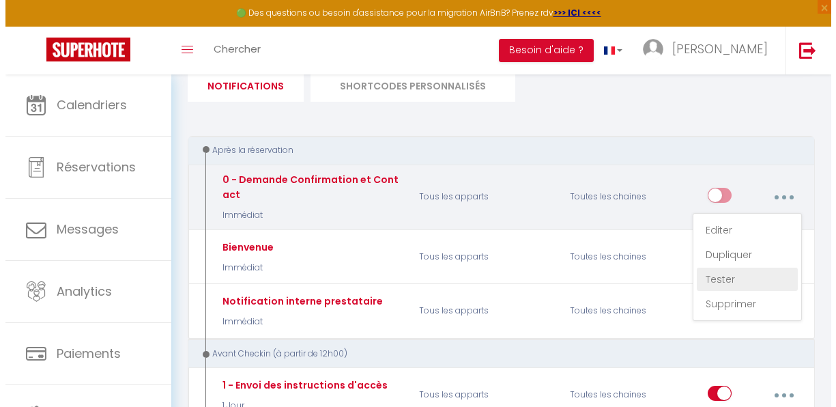
scroll to position [101, 0]
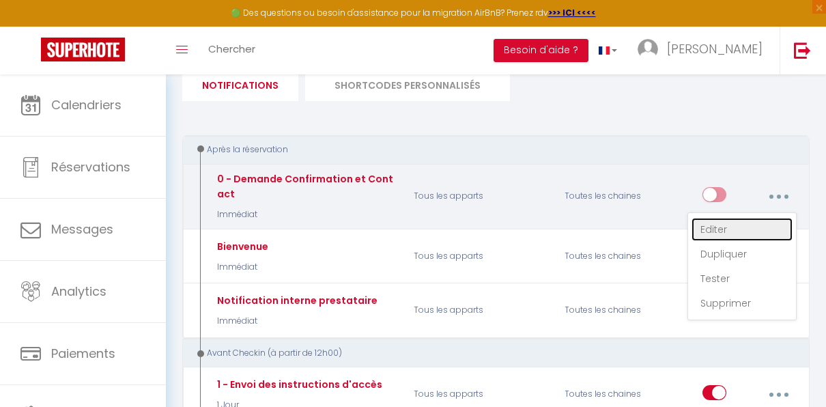
click at [723, 231] on link "Editer" at bounding box center [742, 229] width 101 height 23
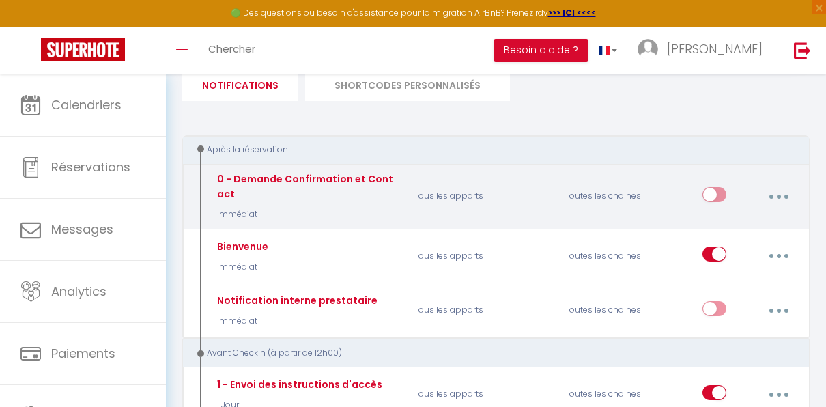
checkbox input "true"
checkbox input "false"
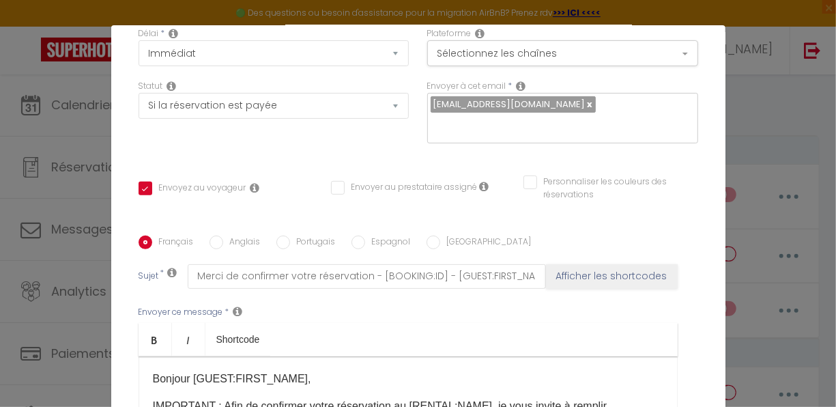
scroll to position [168, 0]
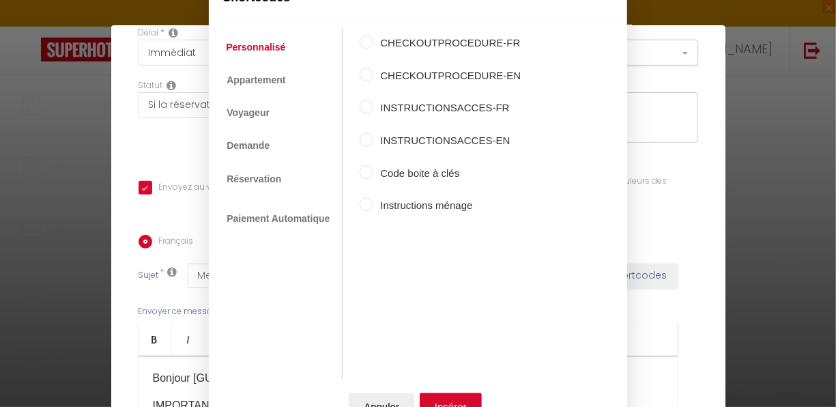
click at [369, 175] on input "Code boite à clés" at bounding box center [367, 172] width 14 height 14
radio input "true"
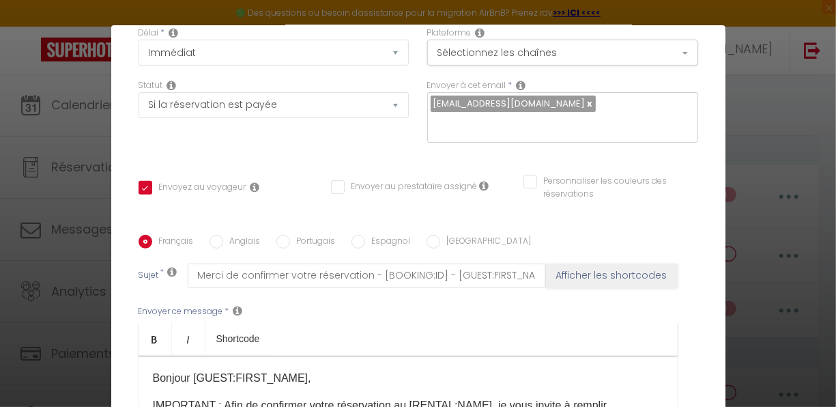
click at [375, 400] on button "Annuler" at bounding box center [382, 406] width 66 height 27
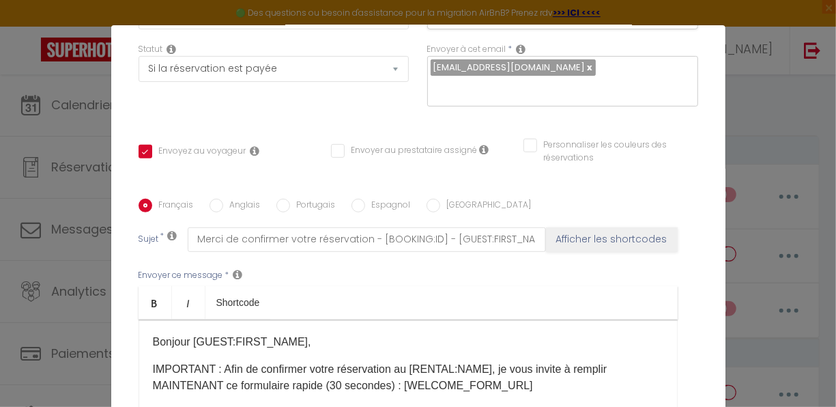
scroll to position [195, 0]
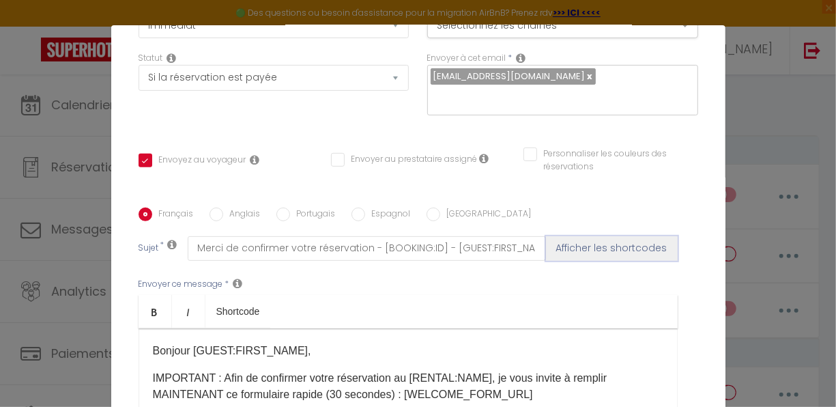
click at [587, 236] on button "Afficher les shortcodes" at bounding box center [612, 248] width 132 height 25
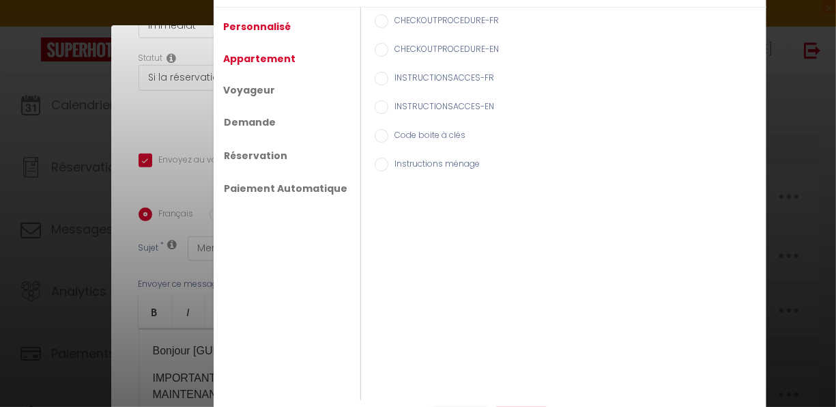
click at [266, 58] on link "Appartement" at bounding box center [260, 58] width 86 height 25
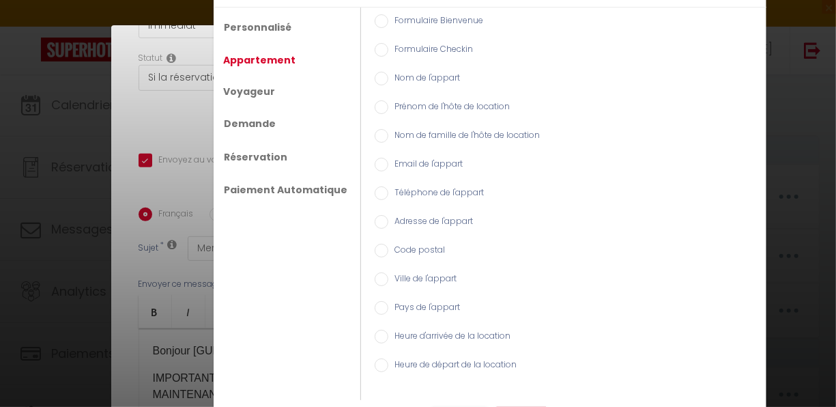
click at [412, 22] on label "Formulaire Bienvenue" at bounding box center [437, 21] width 96 height 15
click at [389, 22] on input "Formulaire Bienvenue" at bounding box center [382, 21] width 14 height 14
radio input "true"
click at [412, 22] on label "Formulaire Bienvenue" at bounding box center [437, 21] width 96 height 15
click at [389, 22] on input "Formulaire Bienvenue" at bounding box center [382, 21] width 14 height 14
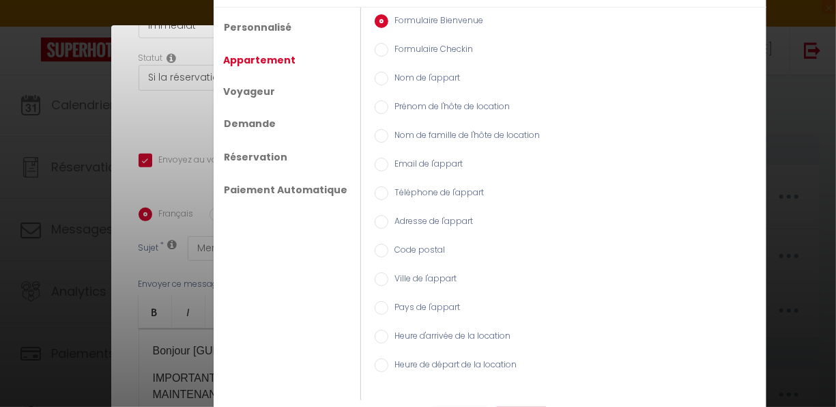
scroll to position [29, 0]
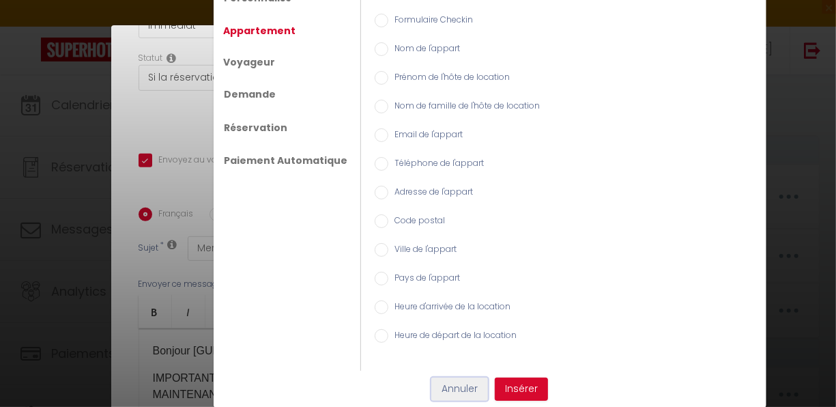
click at [454, 386] on button "Annuler" at bounding box center [460, 389] width 57 height 23
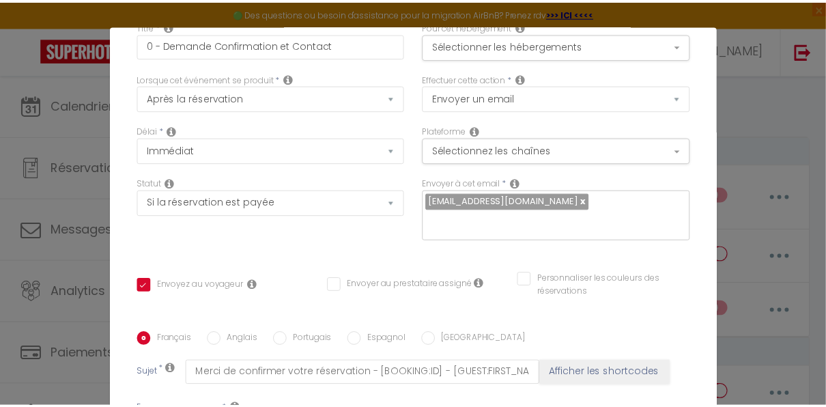
scroll to position [0, 0]
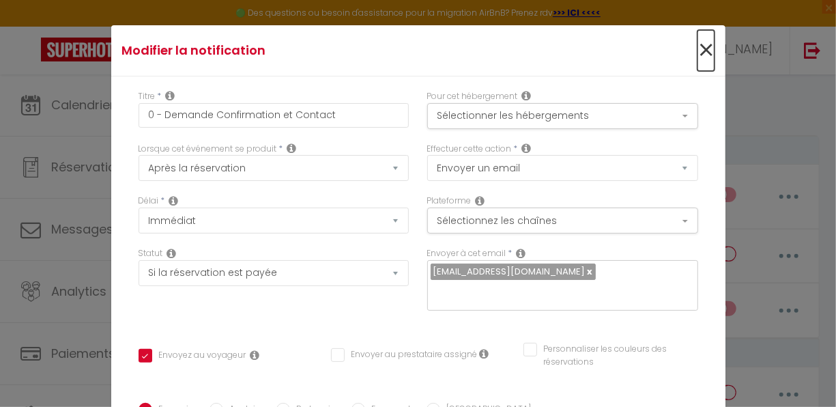
click at [698, 53] on span "×" at bounding box center [706, 50] width 17 height 41
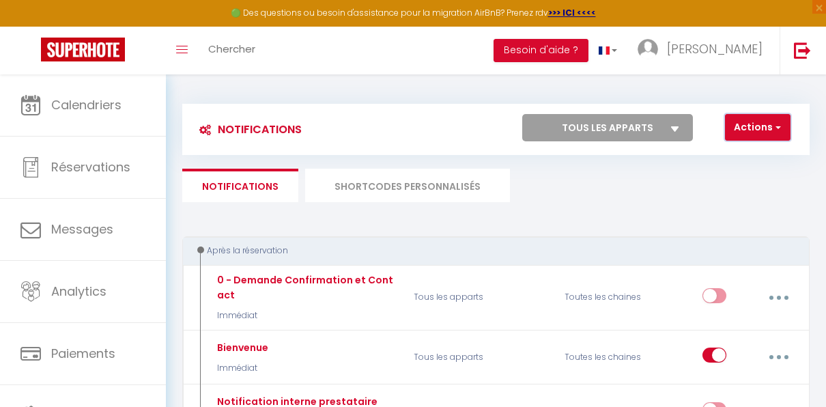
click at [774, 128] on span "button" at bounding box center [777, 127] width 8 height 14
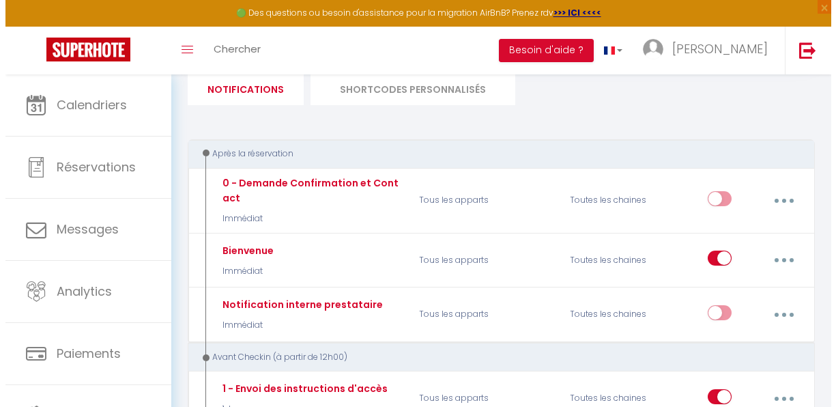
scroll to position [136, 0]
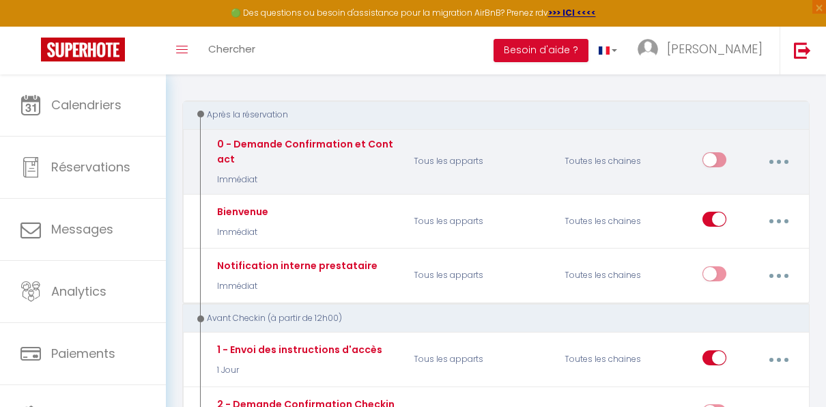
click at [778, 163] on icon "button" at bounding box center [779, 162] width 4 height 4
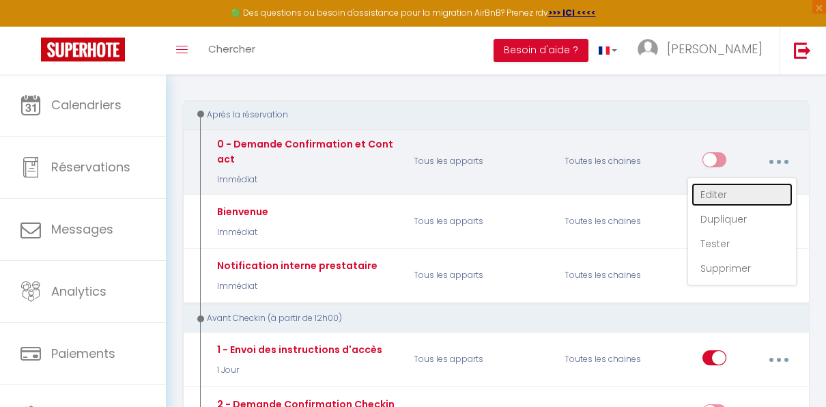
click at [709, 191] on link "Editer" at bounding box center [742, 194] width 101 height 23
checkbox input "true"
checkbox input "false"
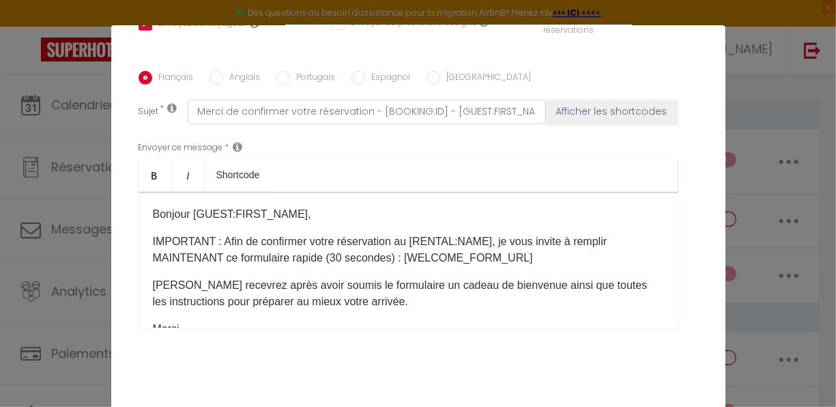
scroll to position [353, 0]
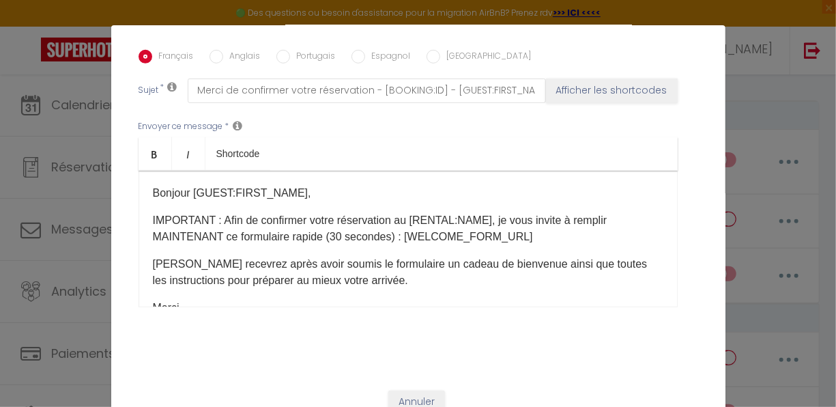
click at [313, 185] on p "Bonjour [GUEST:FIRST_NAME]," at bounding box center [408, 193] width 511 height 16
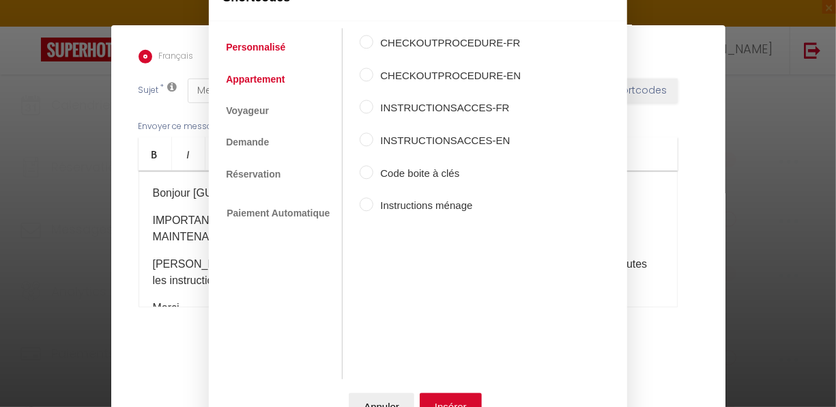
click at [264, 79] on link "Appartement" at bounding box center [255, 79] width 72 height 25
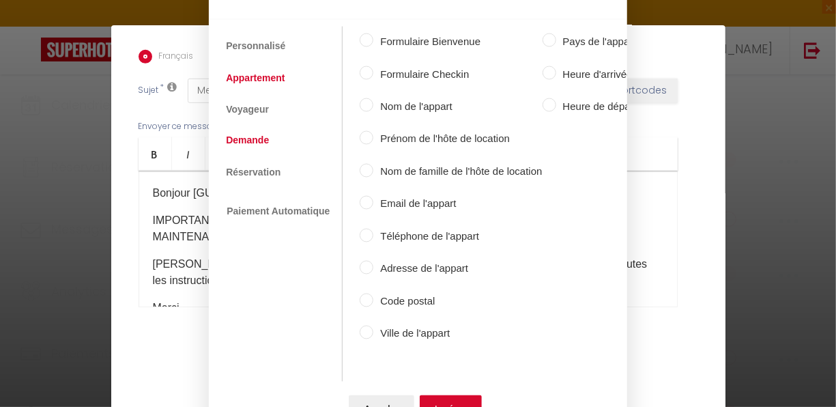
click at [261, 133] on link "Demande" at bounding box center [247, 140] width 57 height 25
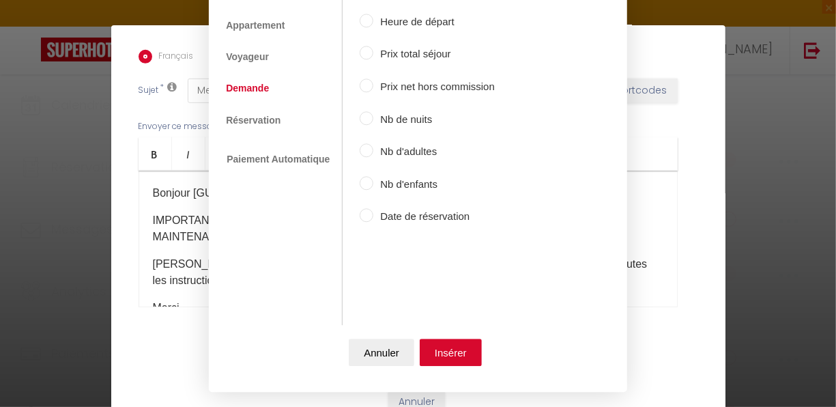
scroll to position [82, 0]
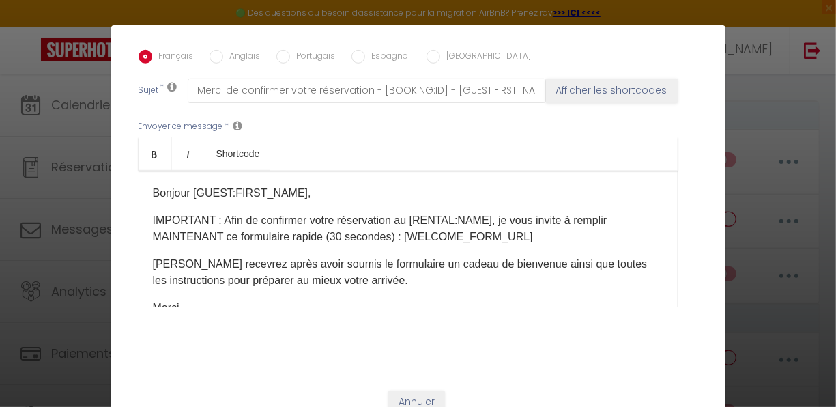
click at [374, 322] on button "Annuler" at bounding box center [382, 324] width 66 height 27
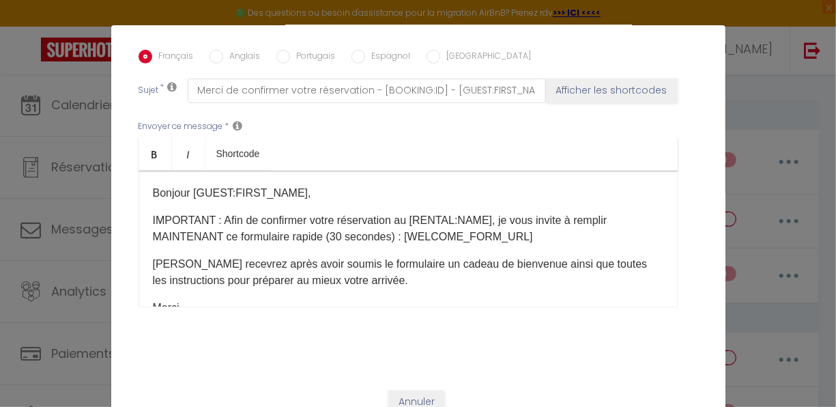
click at [525, 223] on p "IMPORTANT : Afin de confirmer votre réservation au [RENTAL:NAME], je vous invit…" at bounding box center [408, 228] width 511 height 33
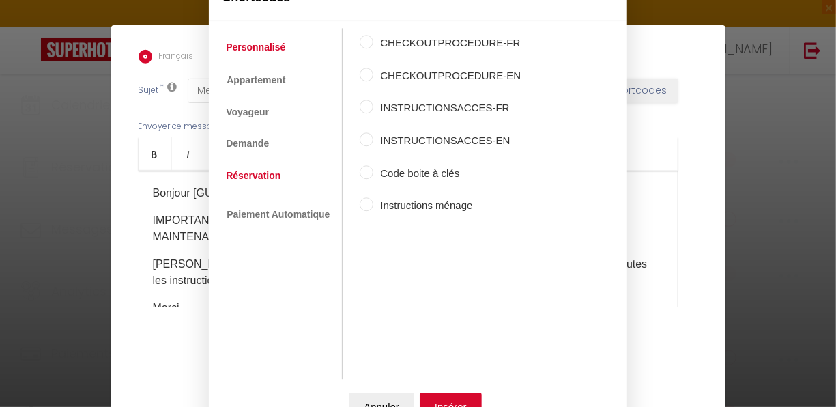
click at [257, 176] on link "Réservation" at bounding box center [253, 175] width 68 height 25
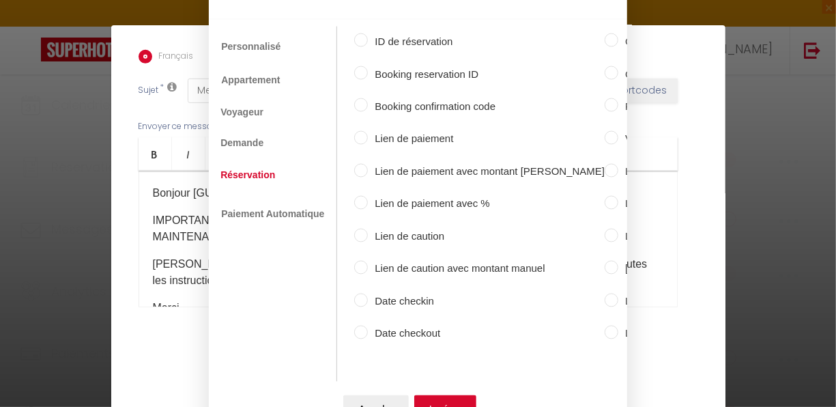
scroll to position [0, 0]
click at [251, 135] on link "Demande" at bounding box center [247, 143] width 57 height 25
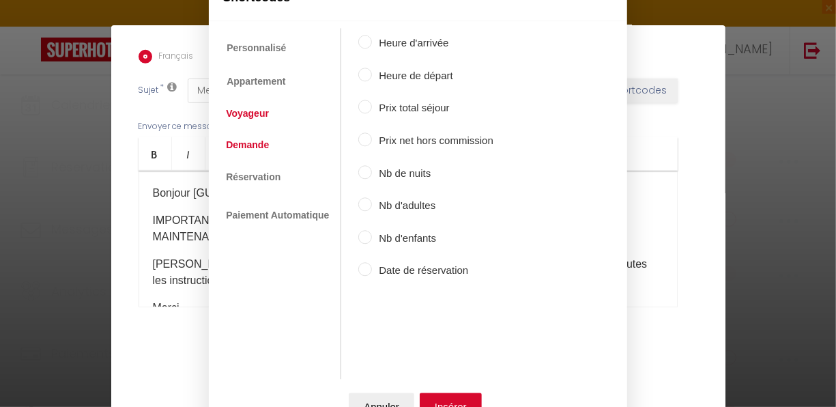
click at [257, 111] on link "Voyageur" at bounding box center [247, 113] width 57 height 25
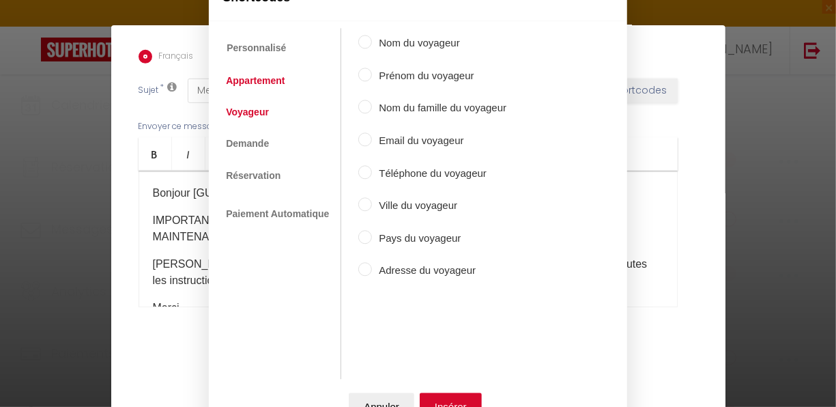
click at [271, 80] on link "Appartement" at bounding box center [255, 80] width 72 height 25
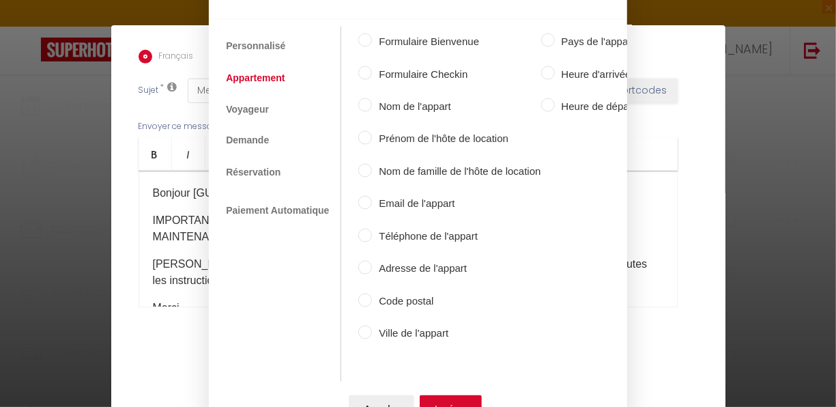
scroll to position [0, 85]
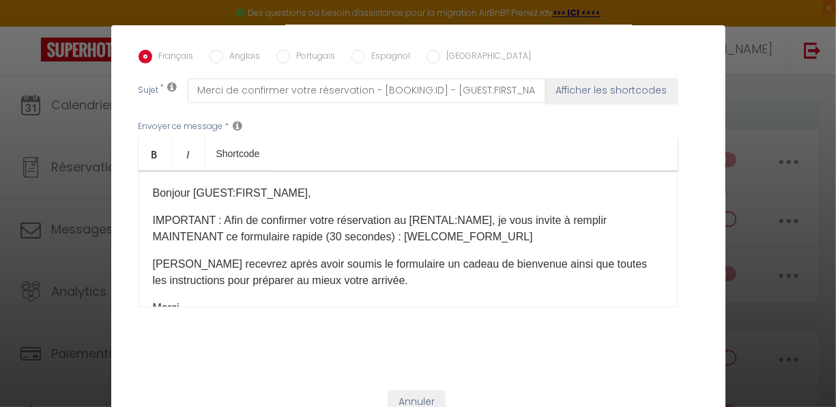
click at [304, 397] on button "Annuler" at bounding box center [311, 408] width 66 height 27
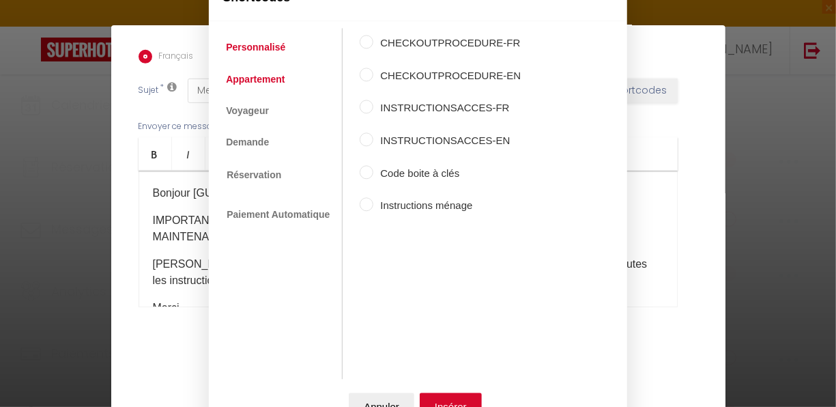
click at [258, 71] on link "Appartement" at bounding box center [255, 79] width 72 height 25
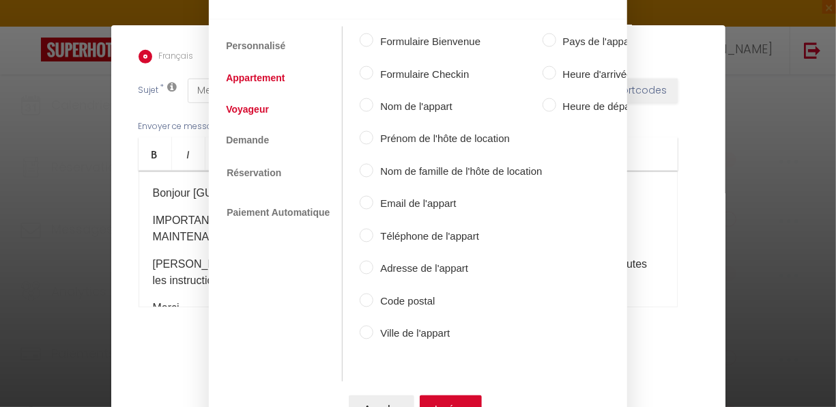
click at [252, 105] on link "Voyageur" at bounding box center [247, 108] width 57 height 25
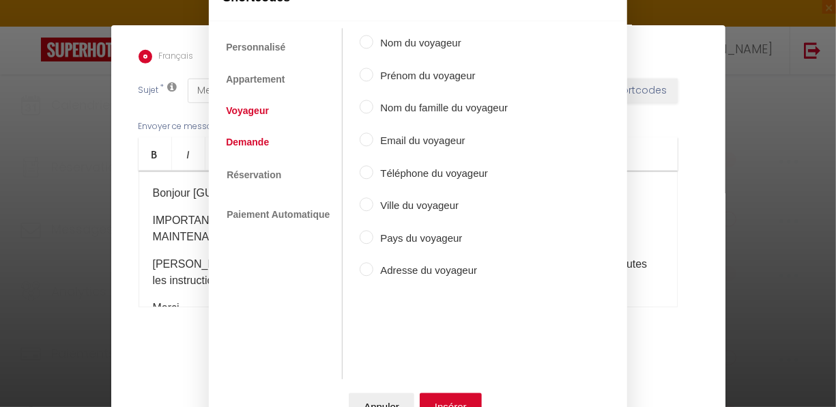
click at [249, 141] on link "Demande" at bounding box center [247, 142] width 57 height 25
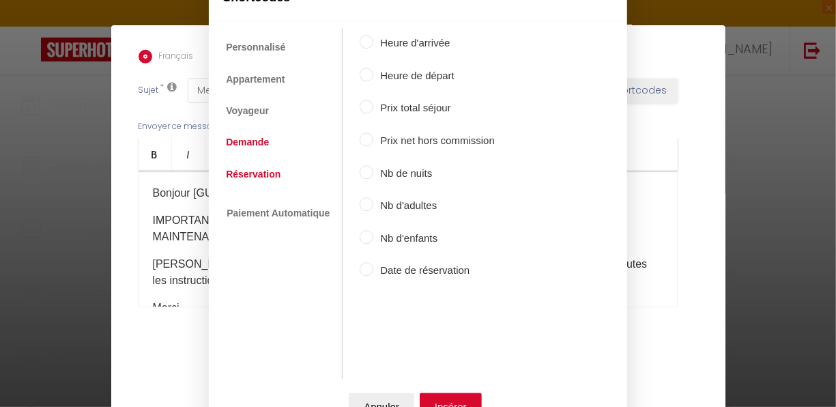
click at [247, 171] on link "Réservation" at bounding box center [253, 174] width 68 height 25
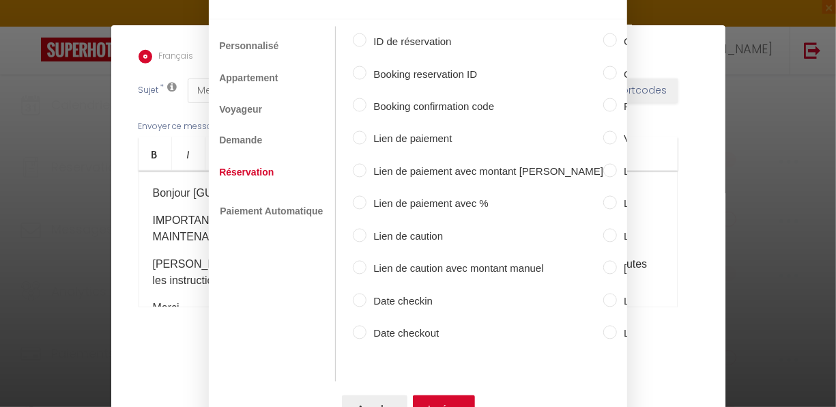
scroll to position [0, 0]
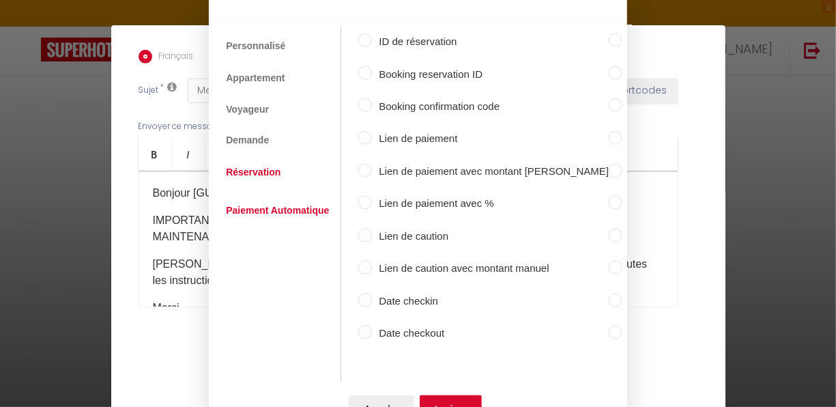
click at [270, 202] on link "Paiement Automatique" at bounding box center [277, 210] width 117 height 25
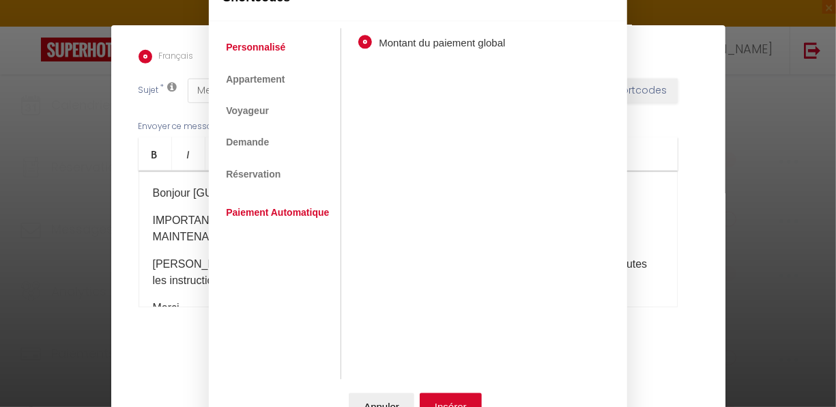
click at [248, 45] on link "Personnalisé" at bounding box center [255, 48] width 73 height 25
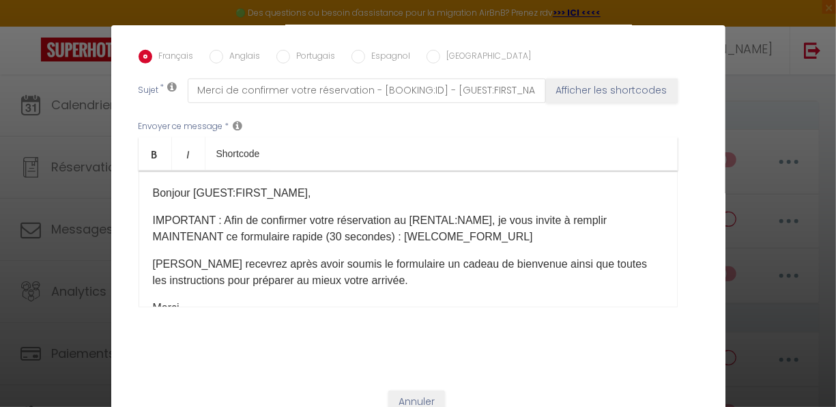
click at [376, 399] on button "Annuler" at bounding box center [382, 406] width 66 height 27
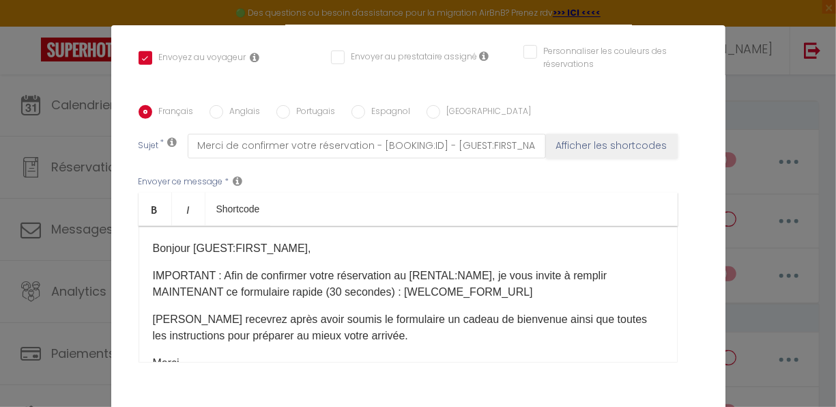
scroll to position [296, 0]
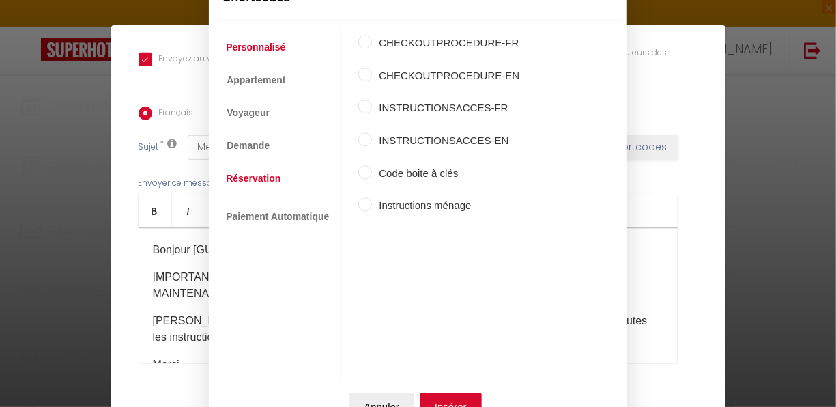
click at [257, 178] on link "Réservation" at bounding box center [253, 178] width 68 height 25
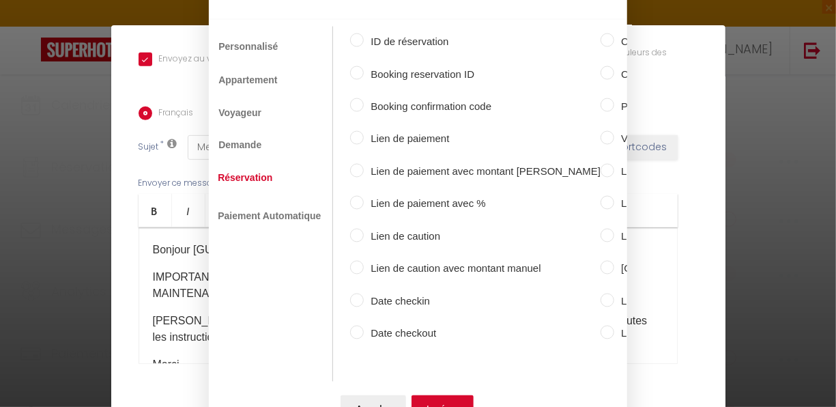
scroll to position [0, 0]
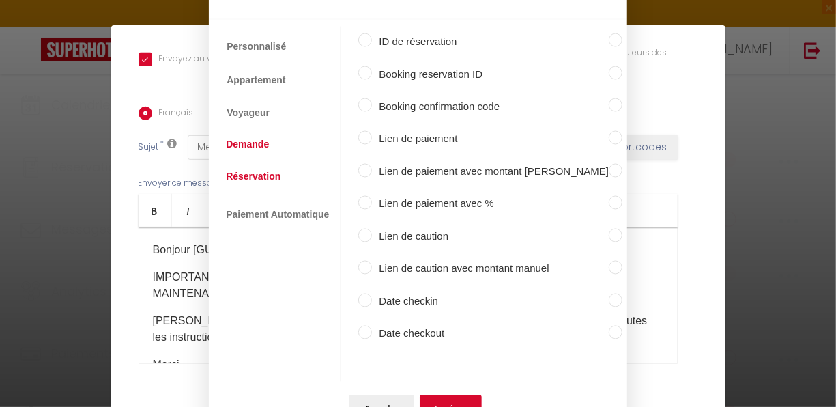
click at [245, 139] on link "Demande" at bounding box center [247, 144] width 57 height 25
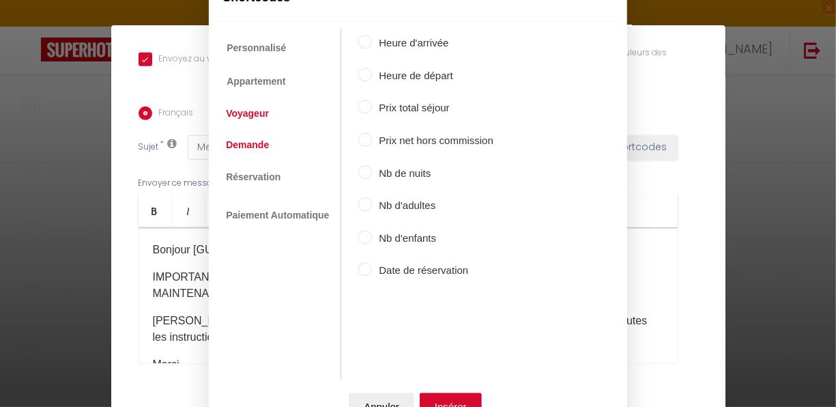
click at [255, 115] on link "Voyageur" at bounding box center [247, 113] width 57 height 25
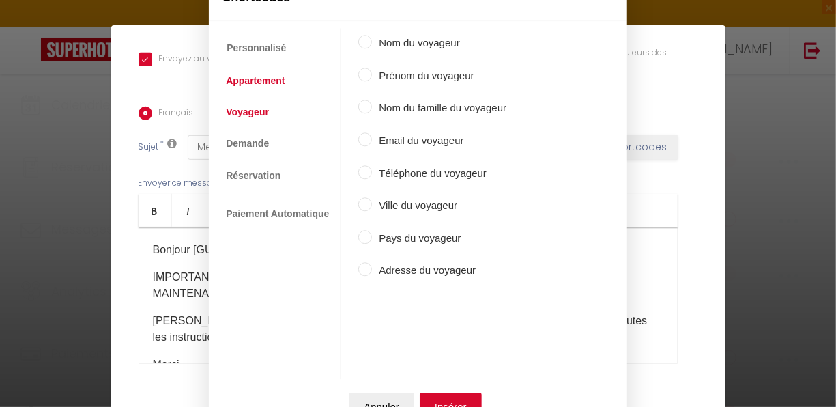
click at [250, 78] on link "Appartement" at bounding box center [255, 80] width 72 height 25
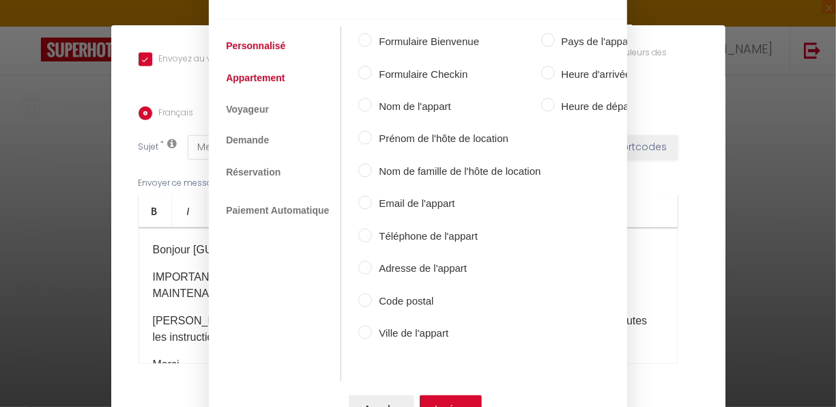
click at [274, 36] on link "Personnalisé" at bounding box center [255, 45] width 73 height 25
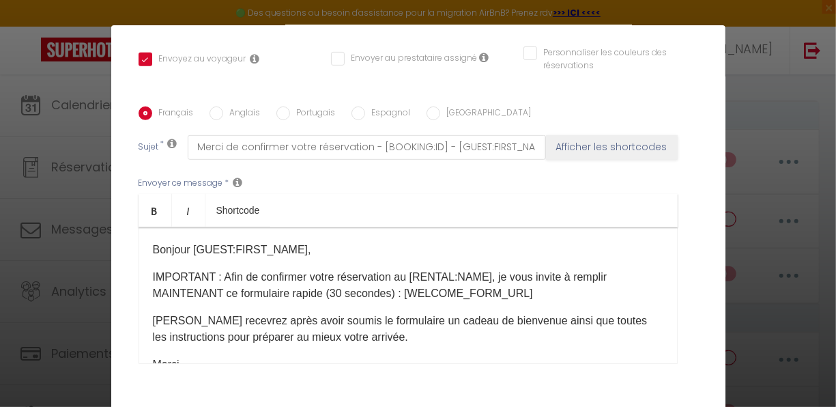
click at [383, 399] on button "Annuler" at bounding box center [382, 406] width 66 height 27
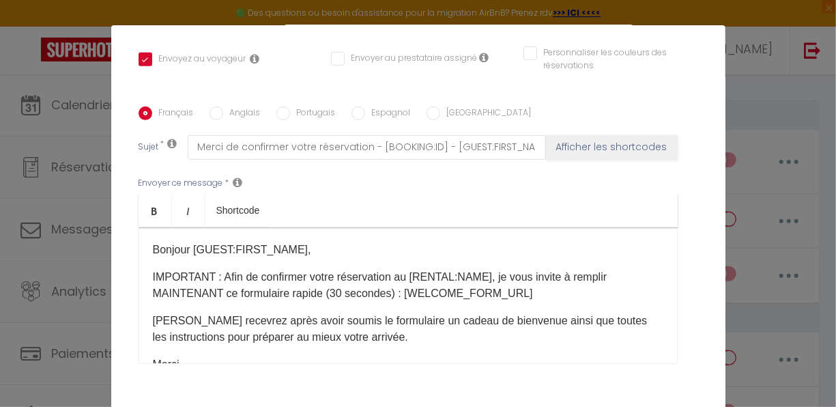
scroll to position [64, 0]
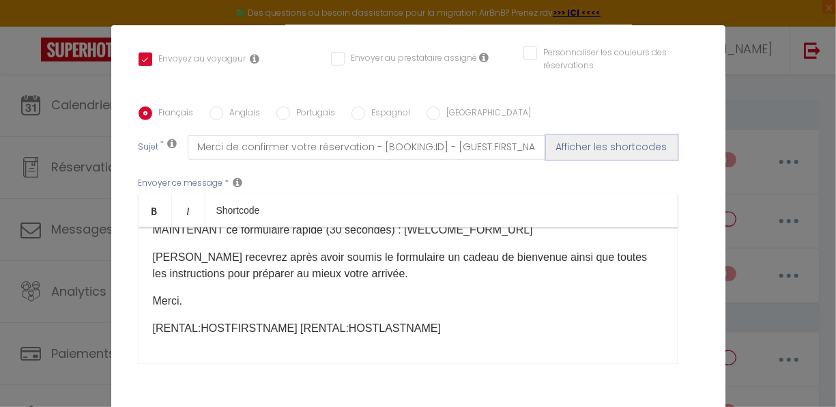
click at [600, 135] on button "Afficher les shortcodes" at bounding box center [612, 147] width 132 height 25
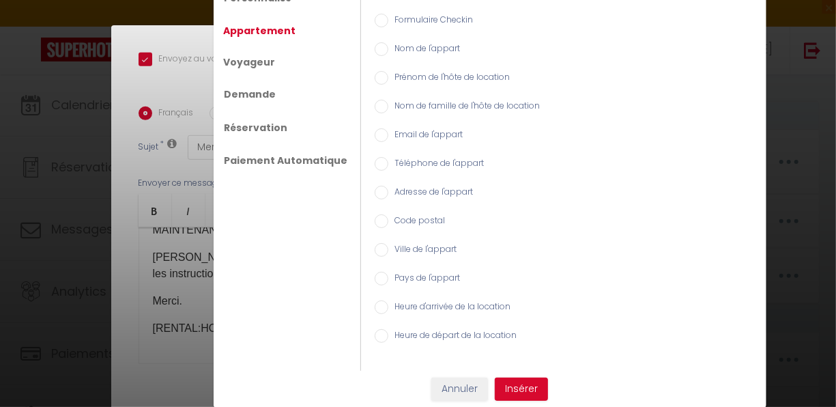
scroll to position [0, 0]
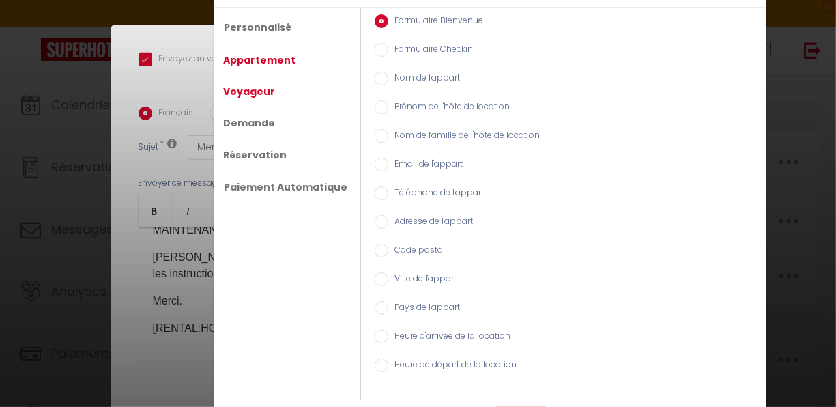
click at [259, 90] on link "Voyageur" at bounding box center [250, 91] width 66 height 25
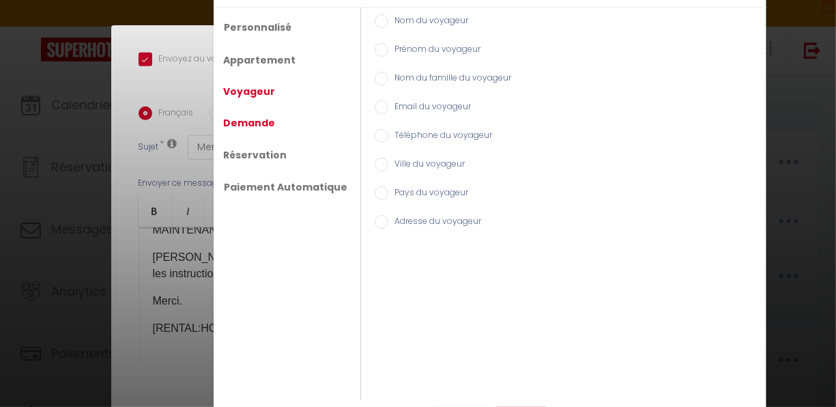
click at [247, 123] on link "Demande" at bounding box center [250, 123] width 66 height 25
click at [245, 154] on link "Réservation" at bounding box center [255, 155] width 77 height 25
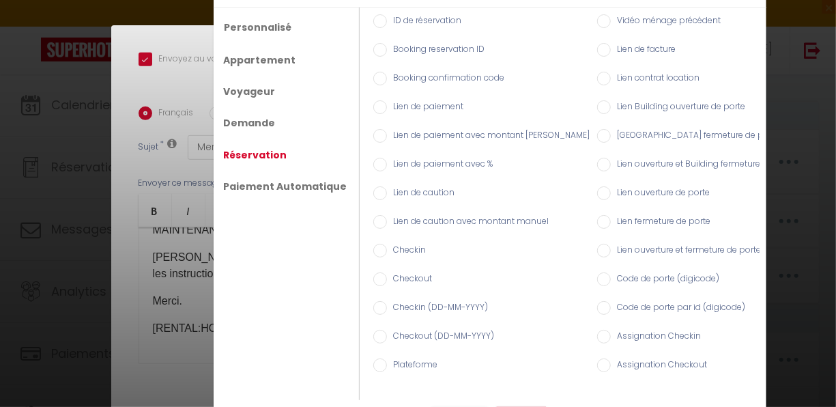
scroll to position [34, 0]
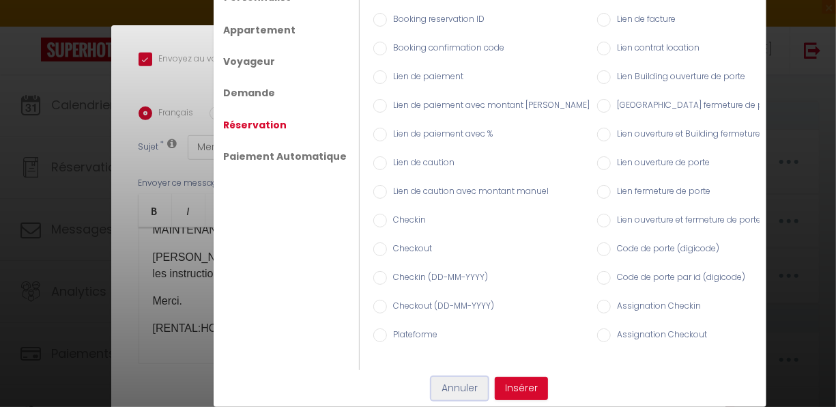
click at [453, 388] on button "Annuler" at bounding box center [460, 388] width 57 height 23
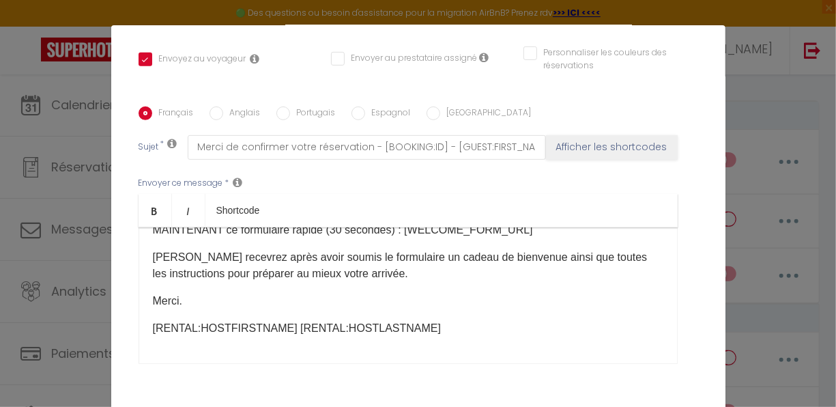
click at [168, 138] on icon at bounding box center [173, 143] width 10 height 11
click at [212, 107] on input "Anglais" at bounding box center [217, 114] width 14 height 14
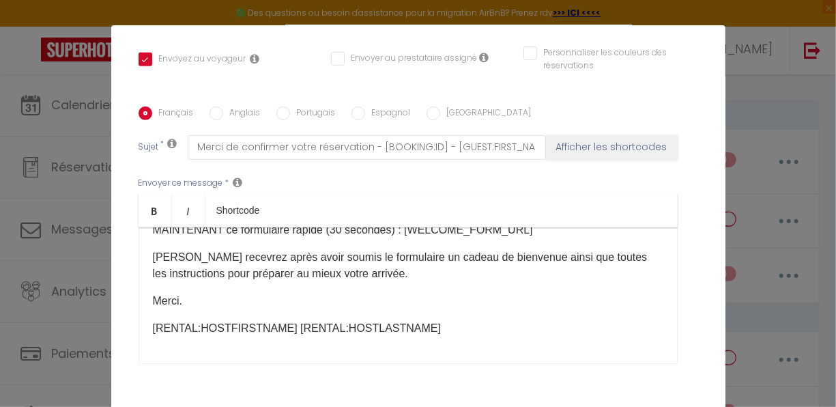
radio input "true"
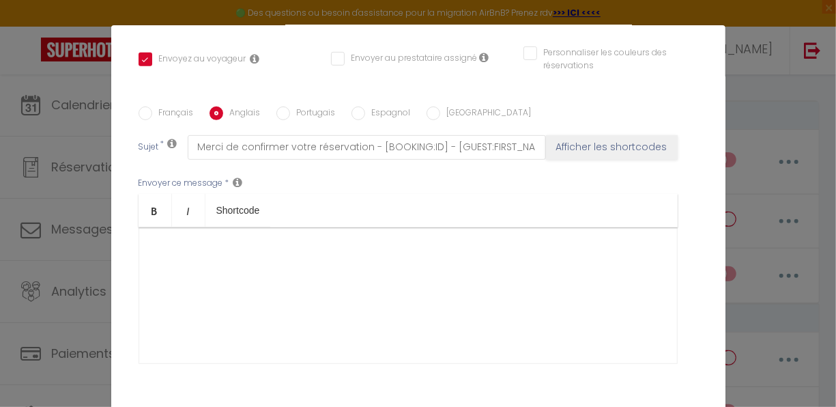
checkbox input "true"
checkbox input "false"
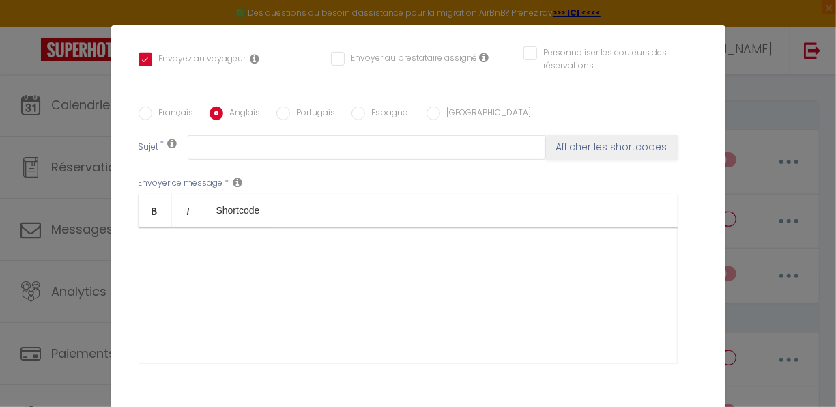
scroll to position [0, 0]
click at [143, 107] on input "Français" at bounding box center [146, 114] width 14 height 14
radio input "true"
checkbox input "true"
checkbox input "false"
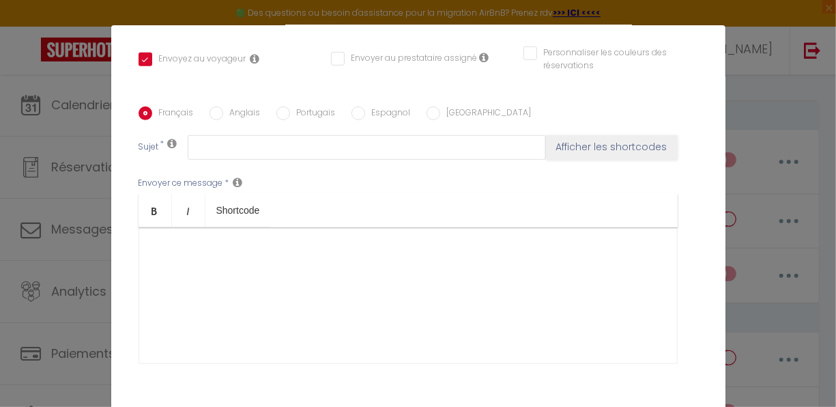
checkbox input "false"
type input "Merci de confirmer votre réservation - [BOOKING:ID] - [GUEST:FIRST_NAME] [GUEST…"
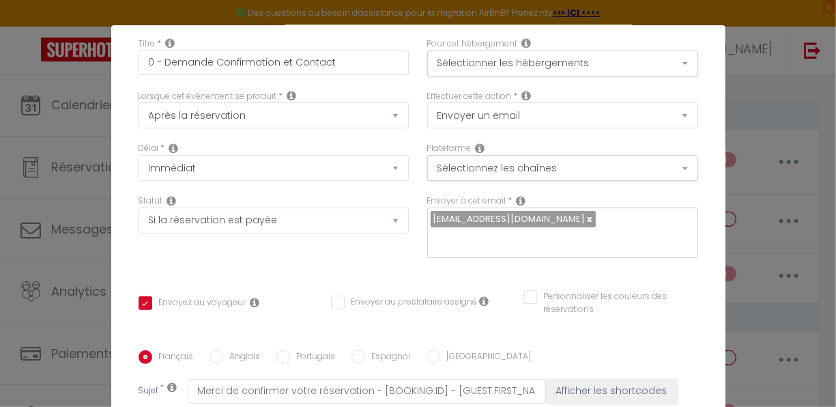
scroll to position [49, 0]
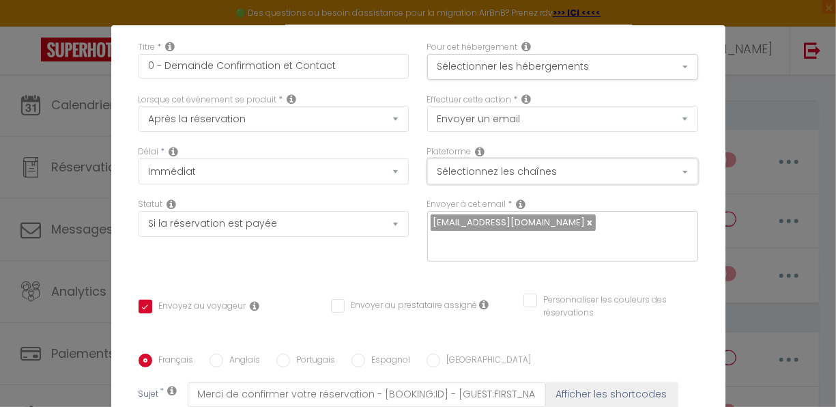
click at [671, 175] on button "Sélectionnez les chaînes" at bounding box center [562, 171] width 271 height 26
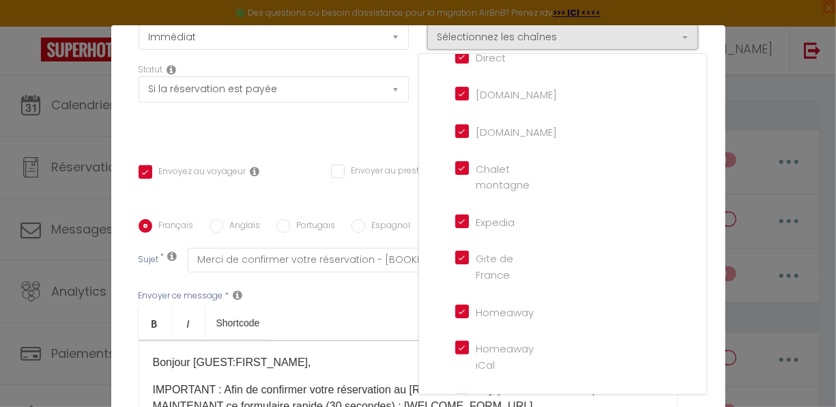
scroll to position [0, 0]
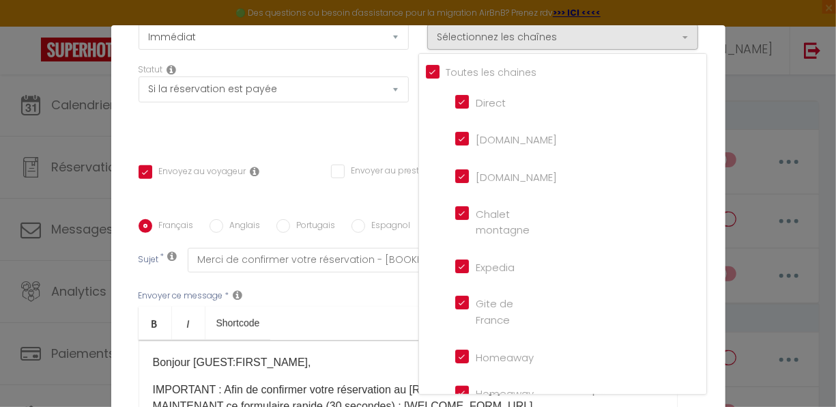
click at [707, 109] on div "Titre * 0 - Demande Confirmation et Contact Pour cet hébergement Sélectionner l…" at bounding box center [418, 219] width 615 height 653
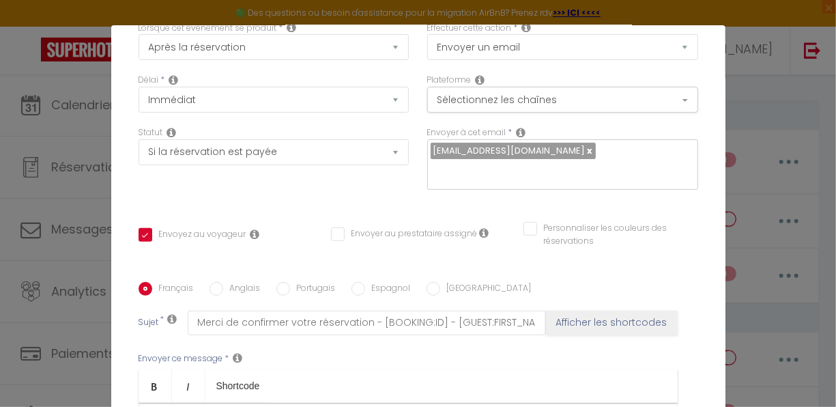
scroll to position [122, 0]
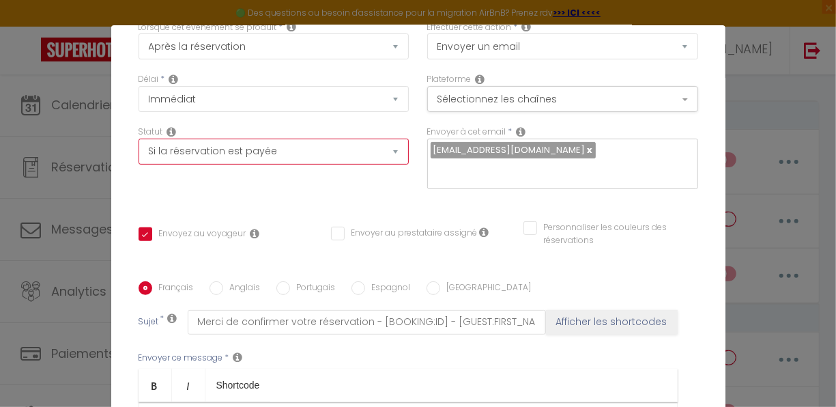
click at [388, 152] on select "Aucun Si la réservation est payée Si réservation non payée Si la caution a été …" at bounding box center [274, 152] width 271 height 26
select select
click at [139, 139] on select "Aucun Si la réservation est payée Si réservation non payée Si la caution a été …" at bounding box center [274, 152] width 271 height 26
checkbox input "true"
checkbox input "false"
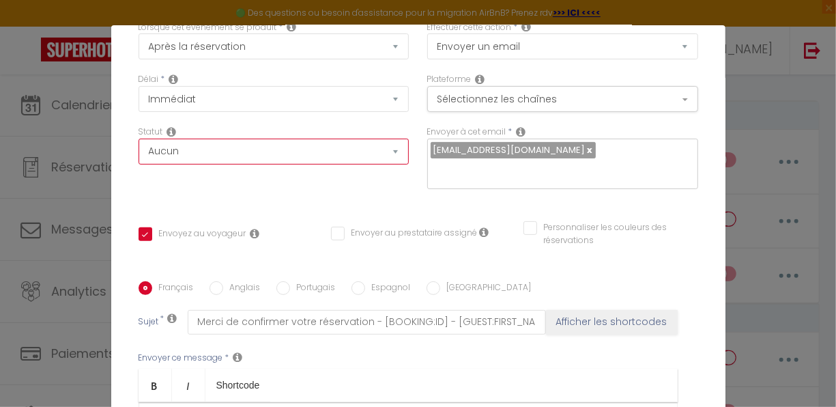
checkbox input "false"
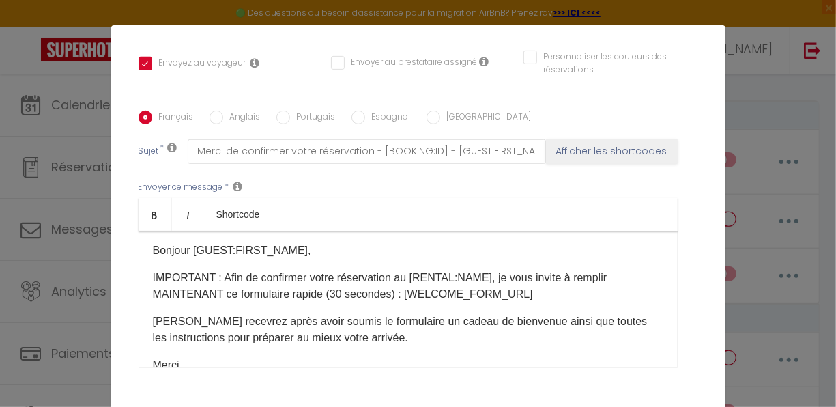
scroll to position [3, 0]
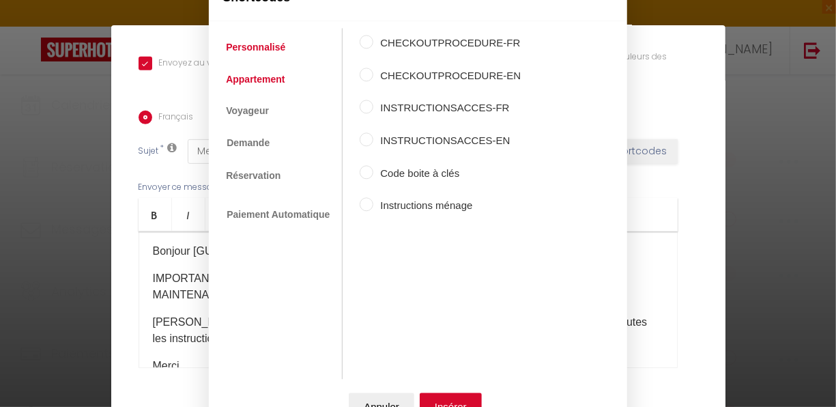
click at [247, 79] on link "Appartement" at bounding box center [255, 79] width 72 height 25
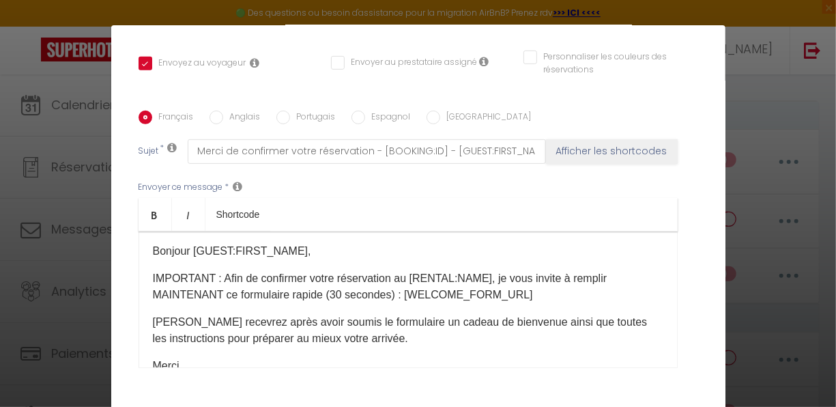
click at [383, 397] on button "Annuler" at bounding box center [382, 408] width 66 height 27
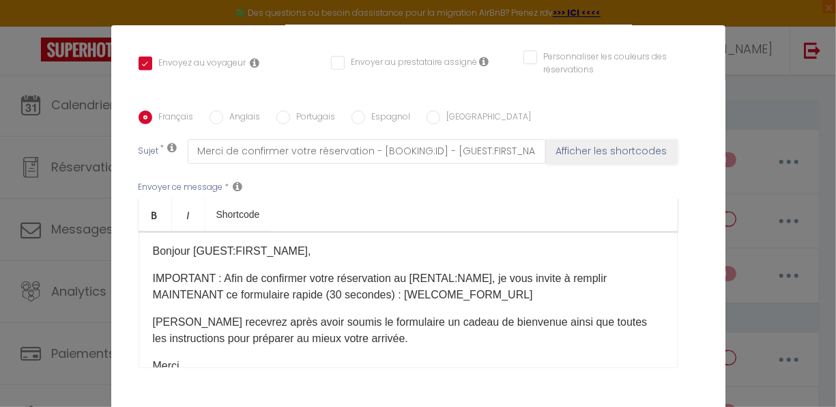
click at [480, 270] on p "IMPORTANT : Afin de confirmer votre réservation au [RENTAL:NAME], je vous invit…" at bounding box center [408, 286] width 511 height 33
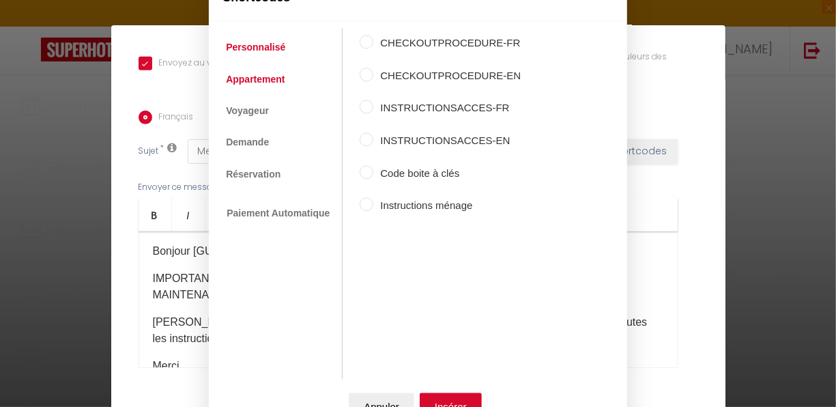
click at [267, 81] on link "Appartement" at bounding box center [255, 79] width 72 height 25
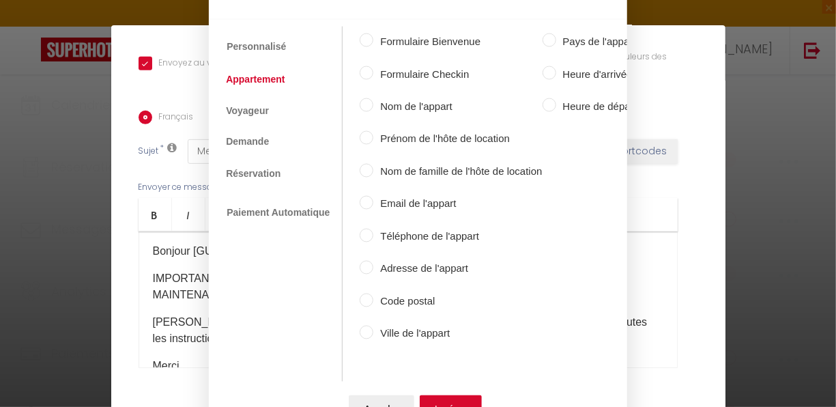
click at [363, 98] on input "Nom de l'appart" at bounding box center [367, 105] width 14 height 14
radio input "true"
click at [446, 395] on button "Insérer" at bounding box center [451, 408] width 62 height 27
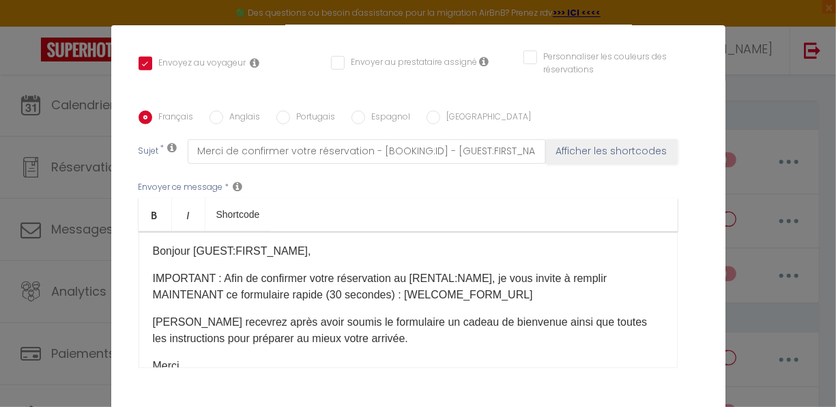
click at [451, 279] on p "IMPORTANT : Afin de confirmer votre réservation au [RENTAL:NAME] ​ , je vous in…" at bounding box center [408, 286] width 511 height 33
click at [511, 276] on p "IMPORTANT : Afin de confirmer votre réservation au [RENTAL:NAME] ​ , je vous in…" at bounding box center [408, 286] width 511 height 33
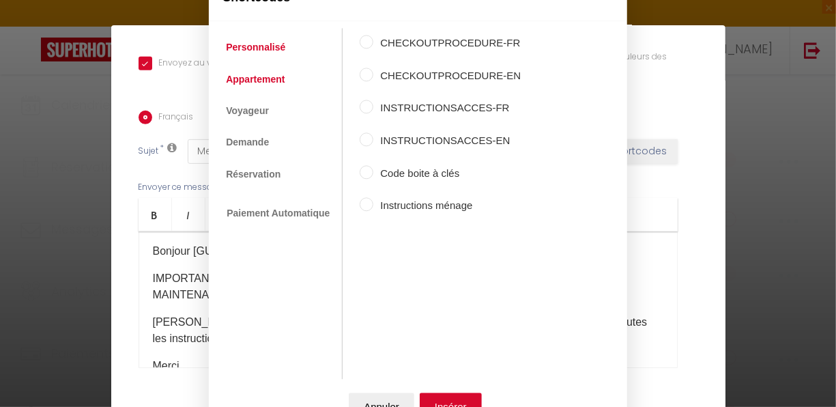
click at [255, 80] on link "Appartement" at bounding box center [255, 79] width 72 height 25
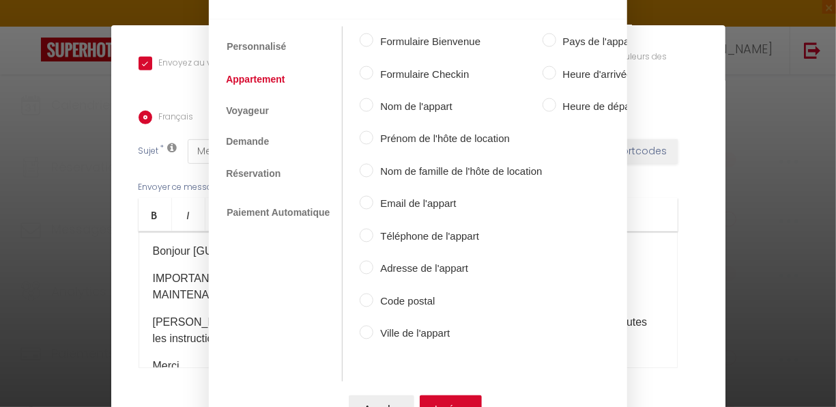
click at [399, 40] on label "Formulaire Bienvenue" at bounding box center [458, 41] width 169 height 16
click at [374, 40] on input "Formulaire Bienvenue" at bounding box center [367, 40] width 14 height 14
radio input "true"
click at [386, 72] on label "Formulaire Checkin" at bounding box center [458, 74] width 169 height 16
click at [374, 72] on input "Formulaire Checkin" at bounding box center [367, 73] width 14 height 14
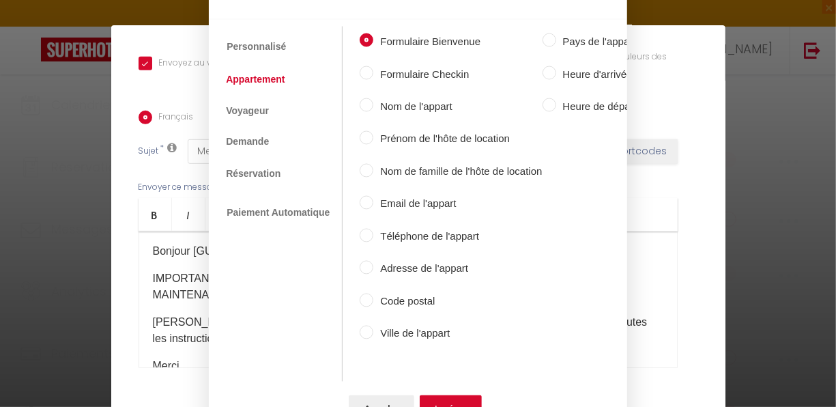
radio input "true"
click at [391, 40] on label "Formulaire Bienvenue" at bounding box center [458, 41] width 169 height 16
click at [374, 40] on input "Formulaire Bienvenue" at bounding box center [367, 40] width 14 height 14
radio input "true"
click at [443, 397] on button "Insérer" at bounding box center [451, 408] width 62 height 27
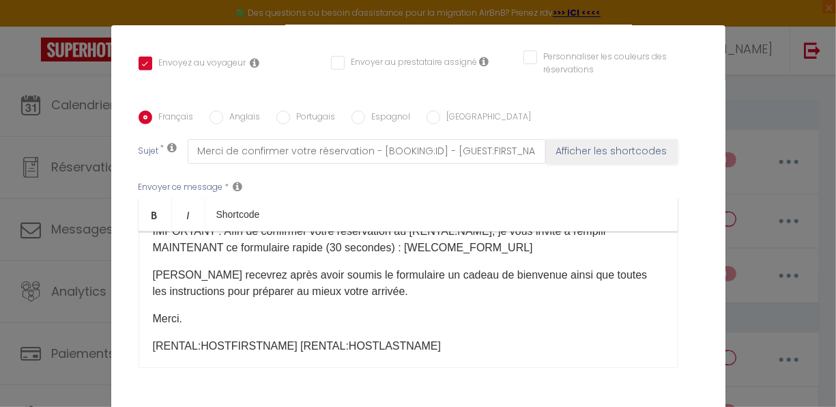
scroll to position [59, 0]
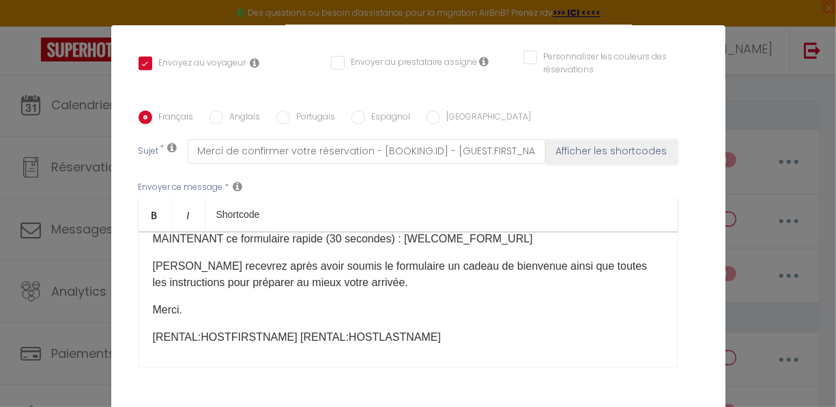
click at [546, 258] on p "[PERSON_NAME] recevrez après avoir soumis le formulaire un cadeau de bienvenue …" at bounding box center [408, 274] width 511 height 33
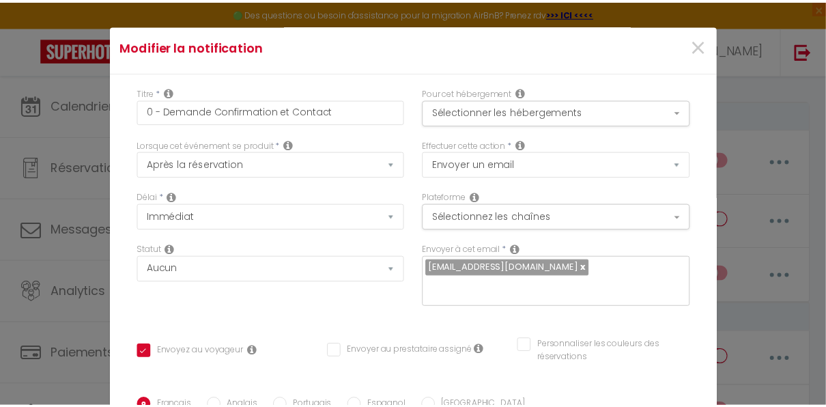
scroll to position [0, 0]
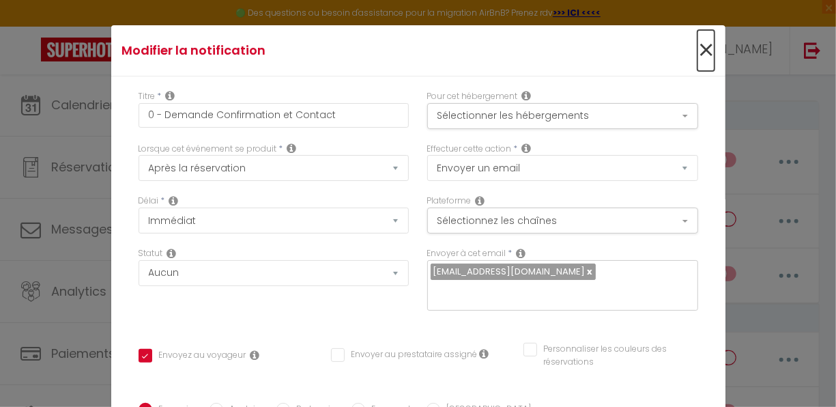
click at [698, 49] on span "×" at bounding box center [706, 50] width 17 height 41
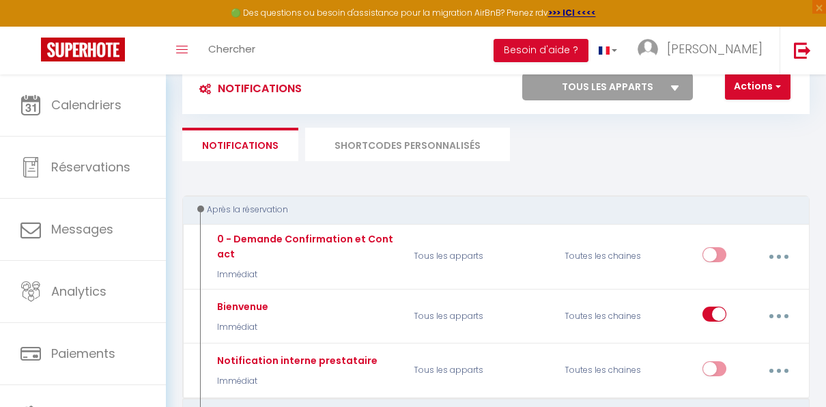
scroll to position [38, 0]
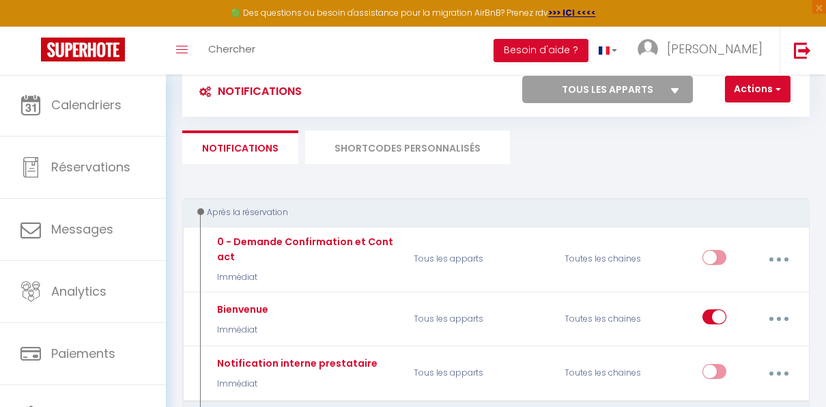
click at [421, 146] on li "SHORTCODES PERSONNALISÉS" at bounding box center [407, 146] width 205 height 33
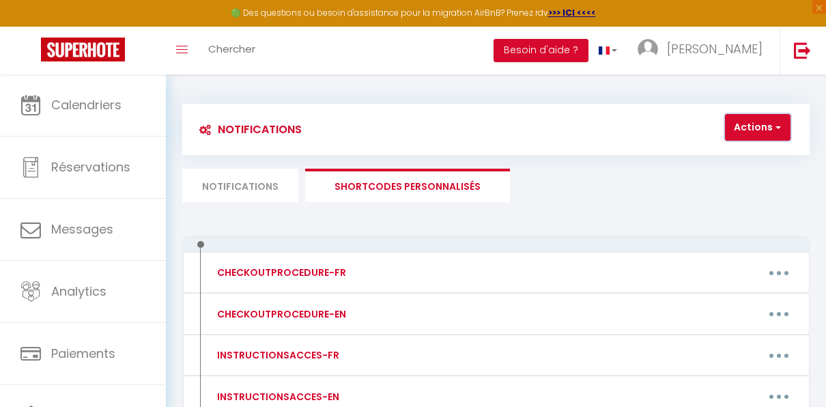
click at [778, 125] on span "button" at bounding box center [777, 127] width 8 height 14
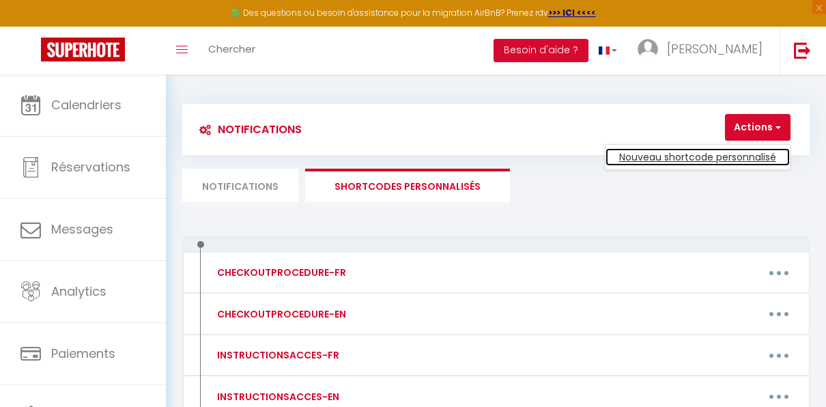
click at [735, 157] on link "Nouveau shortcode personnalisé" at bounding box center [698, 157] width 184 height 18
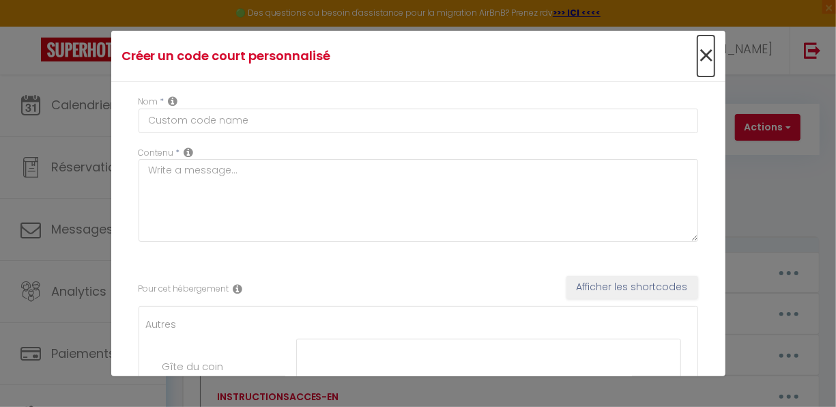
click at [698, 57] on span "×" at bounding box center [706, 56] width 17 height 41
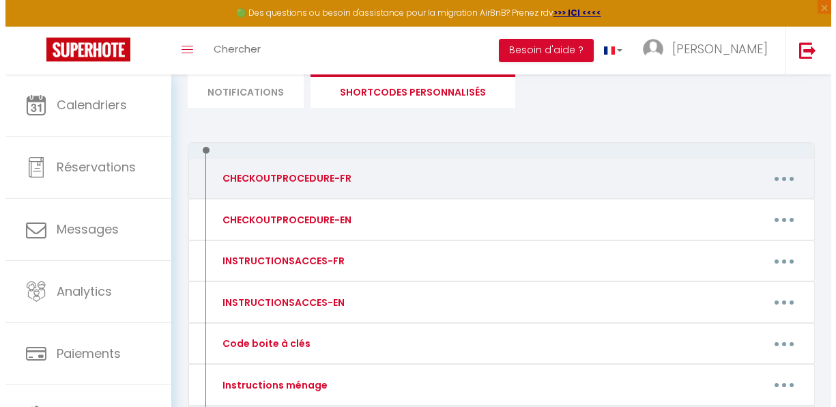
scroll to position [179, 0]
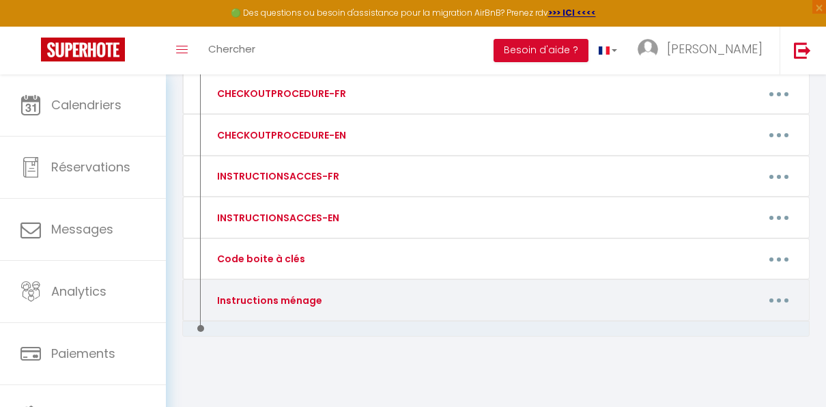
click at [785, 298] on button "button" at bounding box center [779, 300] width 36 height 26
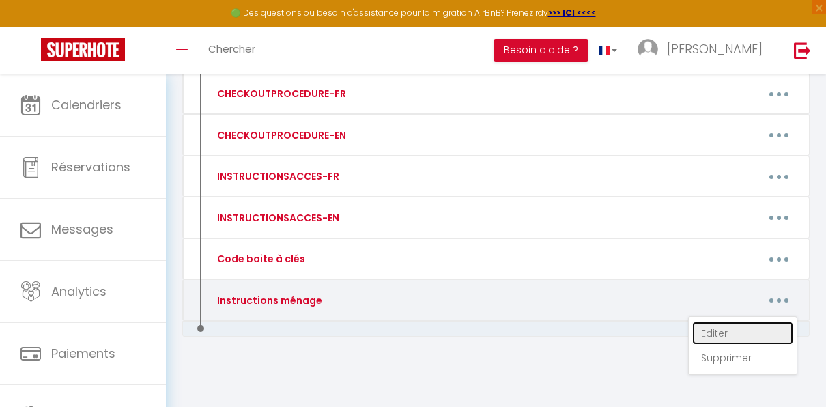
click at [715, 332] on link "Editer" at bounding box center [742, 333] width 101 height 23
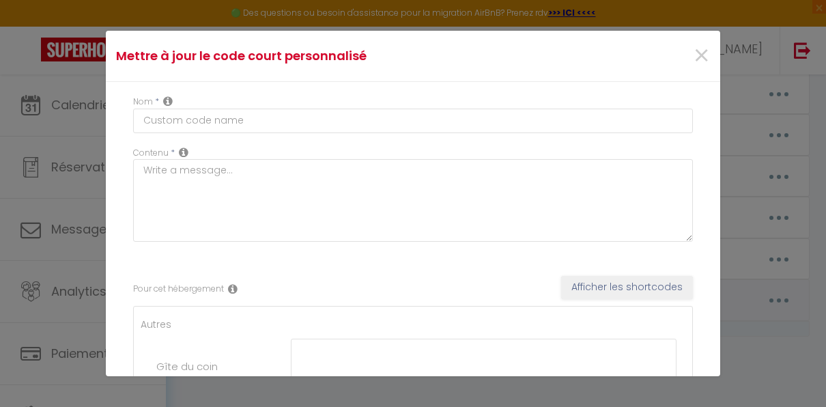
type input "Instructions ménage"
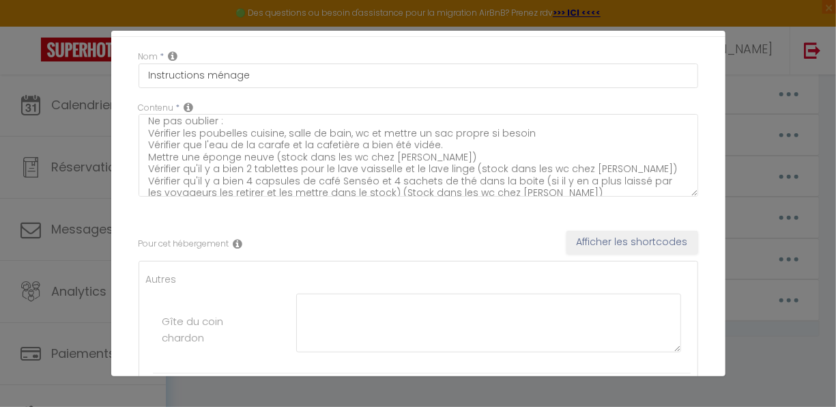
scroll to position [0, 0]
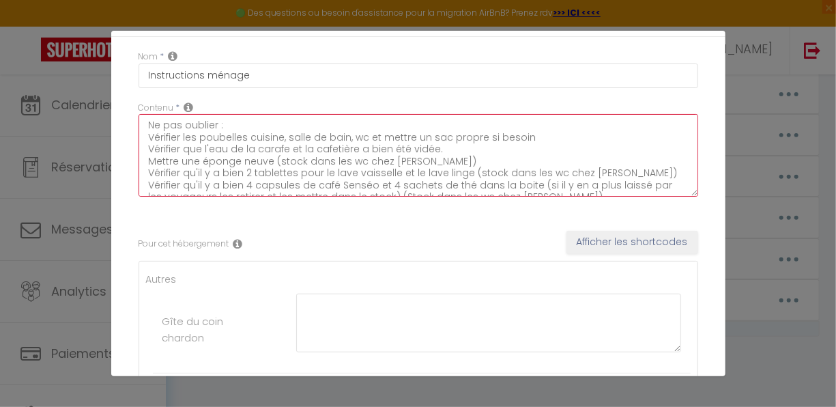
click at [449, 152] on textarea "Ne pas oublier : Vérifier les poubelles cuisine, salle de bain, wc et mettre un…" at bounding box center [419, 155] width 560 height 83
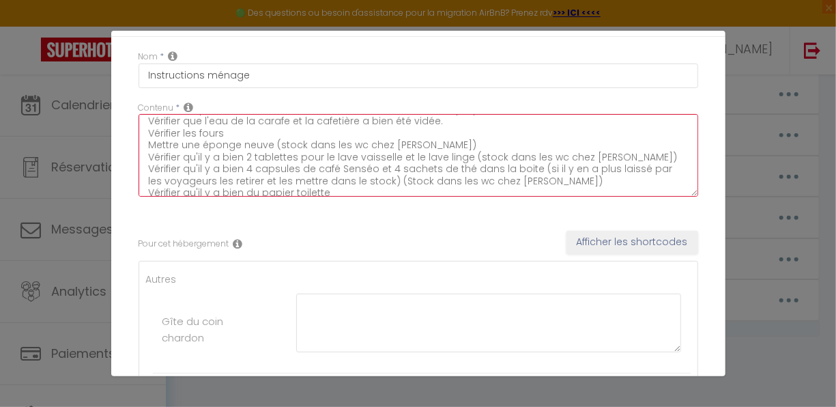
scroll to position [27, 0]
click at [362, 147] on textarea "Ne pas oublier : Vérifier les poubelles cuisine, salle de bain, wc et mettre un…" at bounding box center [419, 155] width 560 height 83
click at [559, 158] on textarea "Ne pas oublier : Vérifier les poubelles cuisine, salle de bain, wc et mettre un…" at bounding box center [419, 155] width 560 height 83
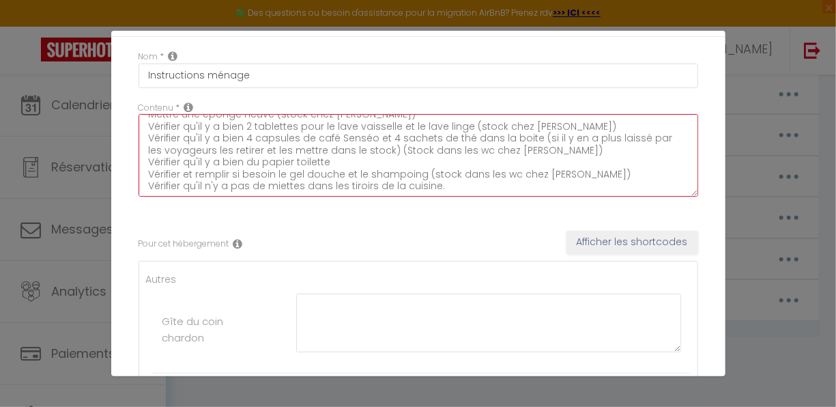
scroll to position [59, 0]
click at [484, 152] on textarea "Ne pas oublier : Vérifier les poubelles cuisine, salle de bain, wc et mettre un…" at bounding box center [419, 155] width 560 height 83
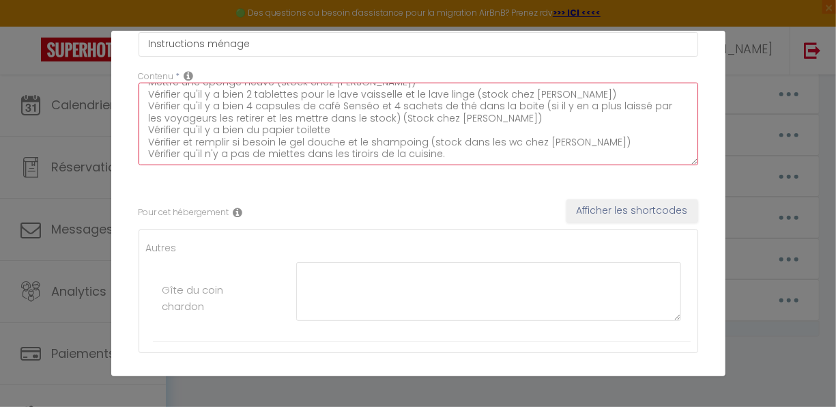
scroll to position [79, 0]
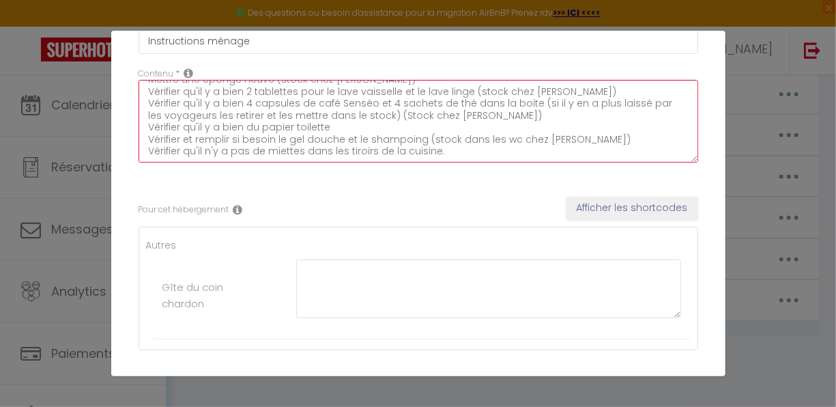
click at [510, 139] on textarea "Ne pas oublier : Vérifier les poubelles cuisine, salle de bain, wc et mettre un…" at bounding box center [419, 121] width 560 height 83
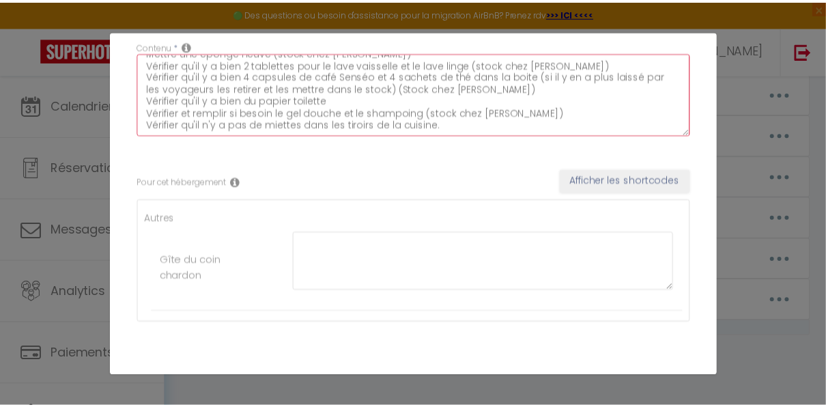
scroll to position [153, 0]
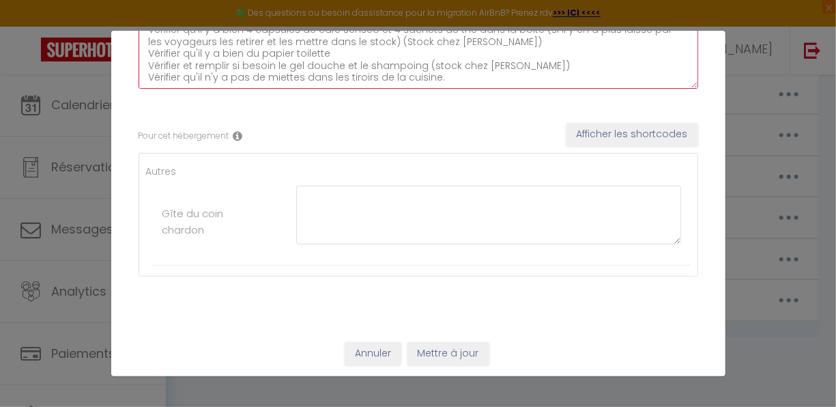
type textarea "Ne pas oublier : Vérifier les poubelles cuisine, salle de bain, wc et mettre un…"
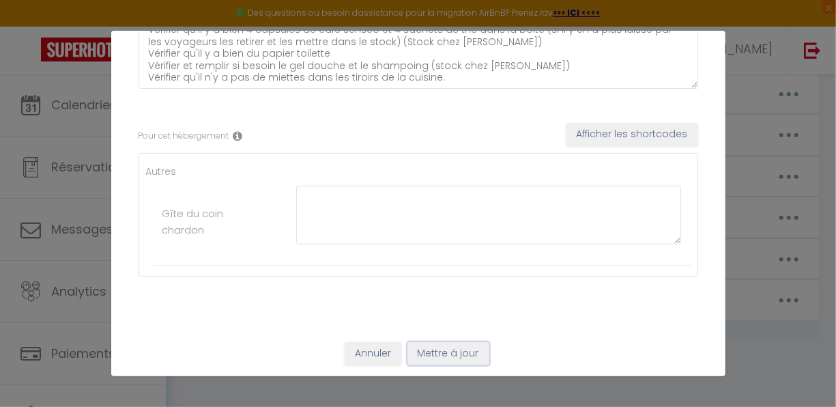
click at [444, 354] on button "Mettre à jour" at bounding box center [449, 353] width 82 height 23
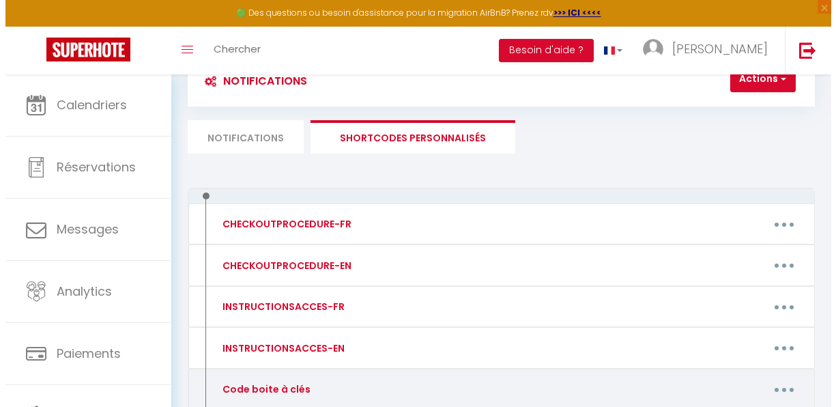
scroll to position [0, 0]
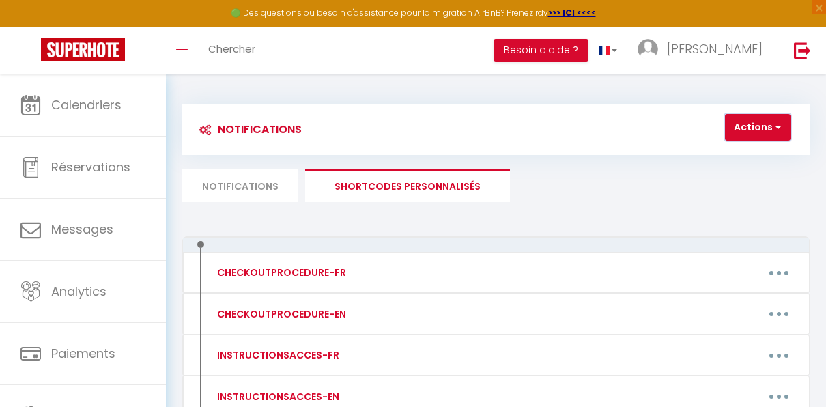
click at [763, 124] on button "Actions" at bounding box center [758, 127] width 66 height 27
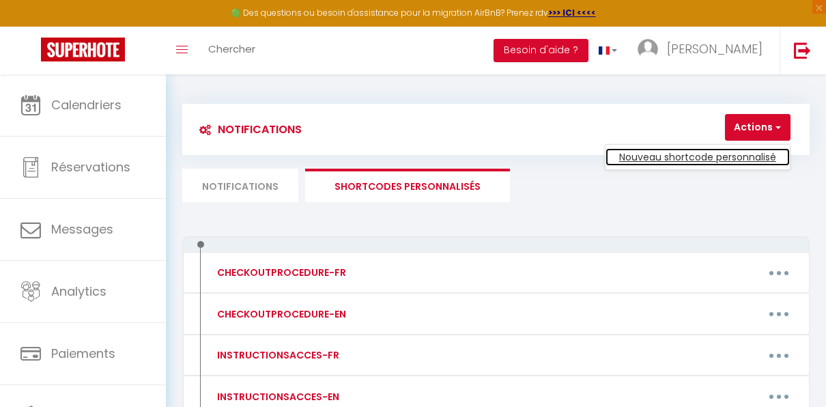
click at [714, 158] on link "Nouveau shortcode personnalisé" at bounding box center [698, 157] width 184 height 18
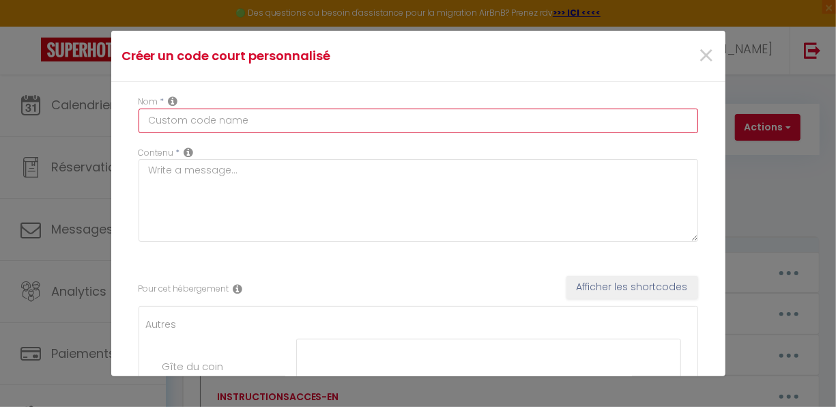
click at [271, 125] on input "text" at bounding box center [419, 121] width 560 height 25
type input "Formulaire de réservation"
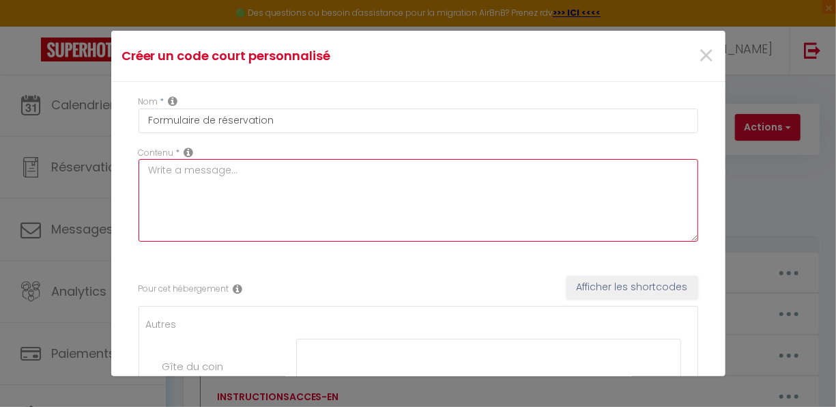
click at [238, 173] on textarea at bounding box center [419, 200] width 560 height 83
